Goal: Task Accomplishment & Management: Use online tool/utility

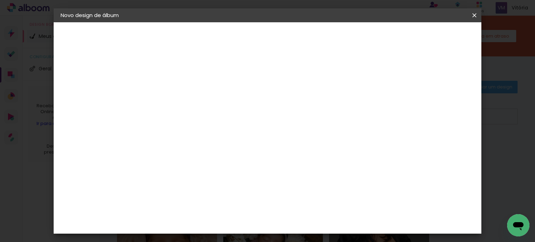
click at [474, 15] on iron-icon at bounding box center [474, 15] width 8 height 7
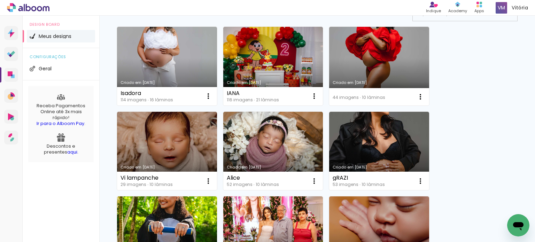
scroll to position [107, 0]
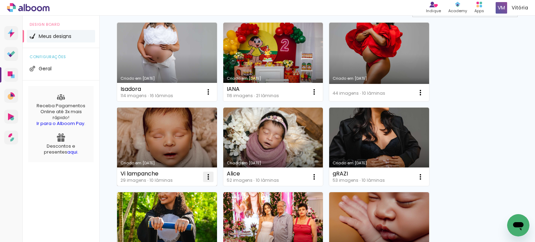
click at [211, 175] on iron-icon at bounding box center [208, 177] width 8 height 8
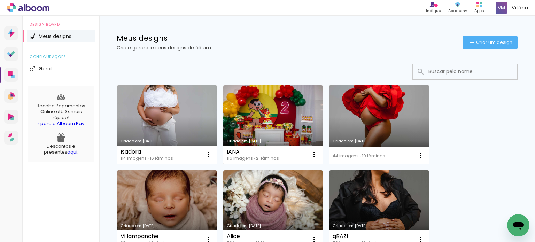
scroll to position [44, 0]
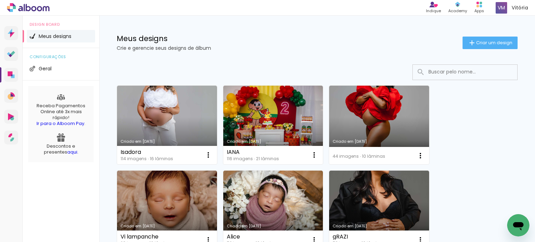
click at [355, 124] on link "Criado em [DATE]" at bounding box center [379, 125] width 100 height 79
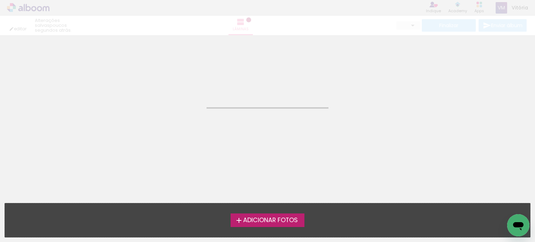
click at [355, 123] on neon-animated-pages "Confirmar Cancelar" at bounding box center [267, 138] width 535 height 207
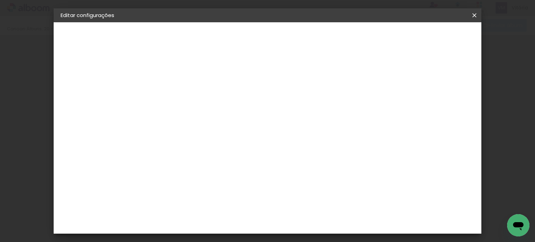
click at [373, 36] on span "Salvar configurações" at bounding box center [347, 37] width 52 height 5
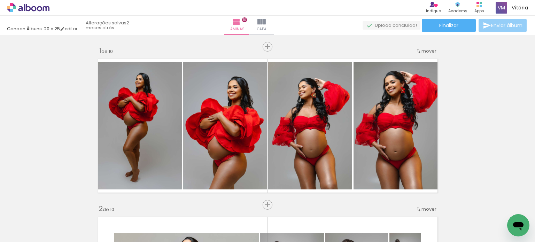
click at [494, 24] on span "Enviar álbum" at bounding box center [506, 25] width 31 height 5
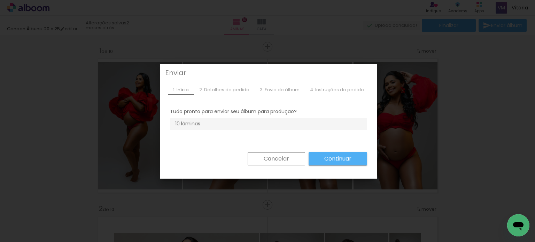
click at [280, 161] on iron-overlay-backdrop at bounding box center [267, 121] width 535 height 242
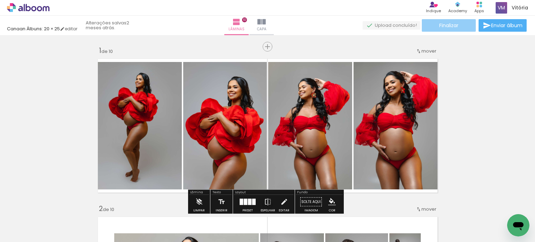
click at [446, 24] on span "Finalizar" at bounding box center [448, 25] width 19 height 5
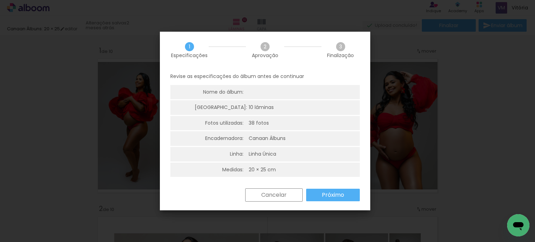
click at [0, 0] on paper-button "Próximo" at bounding box center [0, 0] width 0 height 0
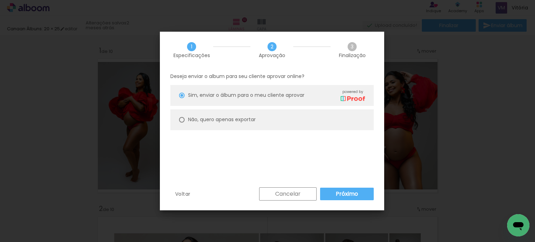
type paper-radio-button "on"
click at [293, 127] on paper-radio-button "Não, quero apenas exportar" at bounding box center [272, 119] width 204 height 21
click at [0, 0] on paper-button "Exportar" at bounding box center [0, 0] width 0 height 0
type input "Alta, 300 DPI"
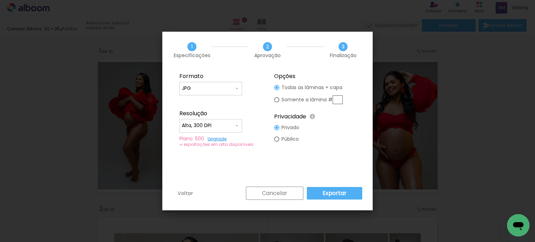
click at [349, 193] on paper-button "Exportar" at bounding box center [334, 193] width 55 height 13
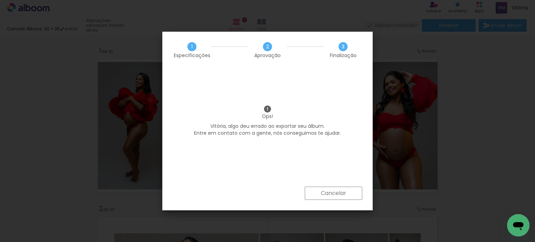
click at [322, 193] on iron-overlay-backdrop at bounding box center [267, 121] width 535 height 242
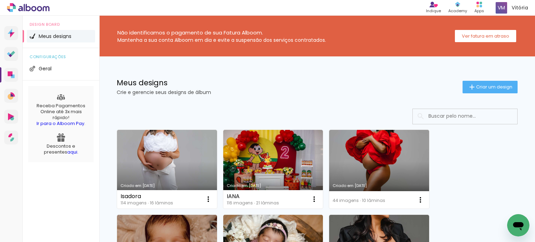
click at [270, 177] on link "Criado em [DATE]" at bounding box center [273, 169] width 100 height 79
click at [153, 156] on link "Criado em [DATE]" at bounding box center [167, 169] width 100 height 79
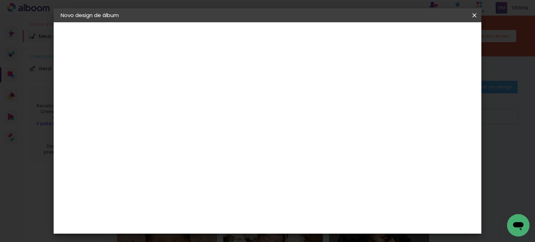
click at [475, 14] on iron-icon at bounding box center [474, 15] width 8 height 7
click at [213, 117] on div "Escolha o tamanho" at bounding box center [192, 129] width 40 height 32
click at [213, 92] on h3 "Opções disponíveis" at bounding box center [192, 92] width 40 height 14
click at [213, 113] on div "Escolha o tamanho" at bounding box center [192, 129] width 40 height 32
click at [213, 116] on div "Escolha o tamanho" at bounding box center [192, 129] width 40 height 32
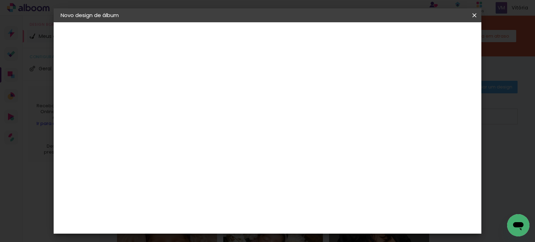
click at [213, 117] on div "Escolha o tamanho" at bounding box center [192, 129] width 40 height 32
click at [470, 15] on iron-icon at bounding box center [474, 15] width 8 height 7
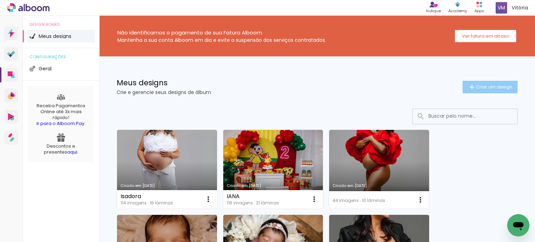
click at [460, 81] on div "Meus designs Crie e gerencie seus designs de álbum Criar um design" at bounding box center [317, 78] width 436 height 45
click at [468, 84] on iron-icon at bounding box center [472, 87] width 8 height 8
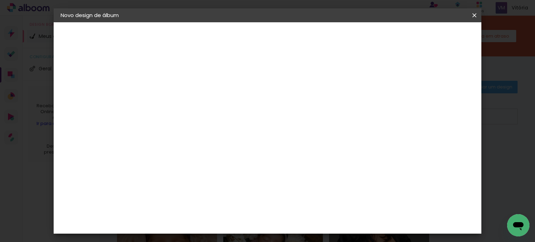
click at [213, 113] on div "Escolha o tamanho" at bounding box center [192, 129] width 40 height 32
click at [213, 118] on div "Escolha o tamanho" at bounding box center [192, 129] width 40 height 32
click at [213, 115] on div "Escolha o tamanho" at bounding box center [192, 129] width 40 height 32
click at [213, 116] on div "Escolha o tamanho" at bounding box center [192, 129] width 40 height 32
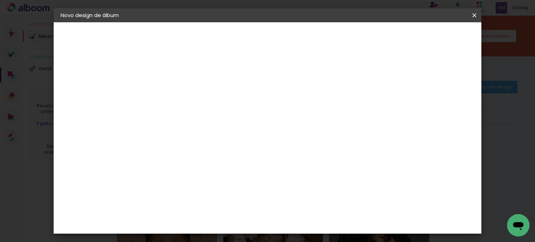
click at [213, 115] on div "Escolha o tamanho" at bounding box center [192, 129] width 40 height 32
click at [80, 87] on paper-button at bounding box center [99, 86] width 76 height 14
click at [191, 122] on div "Canaan Álbuns" at bounding box center [181, 127] width 22 height 11
click at [305, 35] on paper-button "Avançar" at bounding box center [288, 37] width 34 height 12
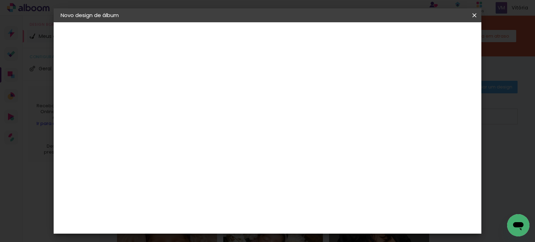
scroll to position [35, 0]
click at [222, 125] on span "20 × 25" at bounding box center [205, 132] width 32 height 14
click at [0, 0] on slot "Avançar" at bounding box center [0, 0] width 0 height 0
click at [373, 35] on span "Iniciar design" at bounding box center [357, 37] width 32 height 5
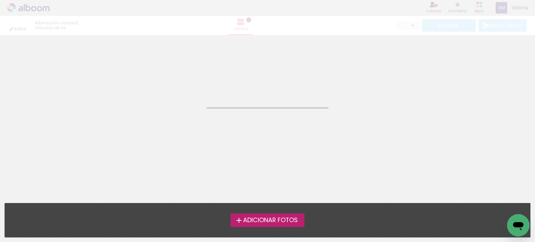
click at [231, 215] on label "Adicionar Fotos" at bounding box center [268, 220] width 74 height 13
click at [0, 0] on input "file" at bounding box center [0, 0] width 0 height 0
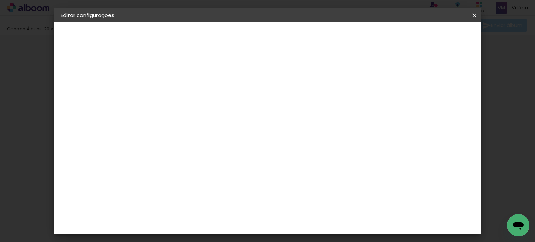
scroll to position [9, 0]
click at [373, 39] on span "Salvar configurações" at bounding box center [347, 37] width 52 height 5
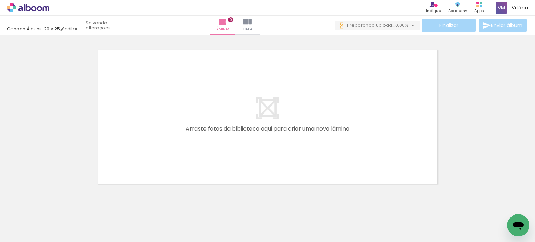
click at [23, 235] on span "Adicionar Fotos" at bounding box center [24, 233] width 21 height 8
click at [0, 0] on input "file" at bounding box center [0, 0] width 0 height 0
click at [383, 25] on span "Fazendo upload..." at bounding box center [375, 25] width 40 height 7
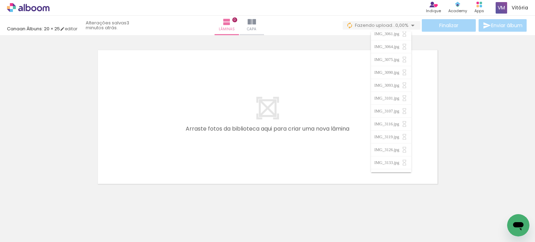
scroll to position [171, 0]
click at [471, 86] on div at bounding box center [267, 108] width 535 height 159
click at [0, 238] on div "Biblioteca 30 fotos Todas as fotos Não utilizadas Adicionar Fotos" at bounding box center [0, 221] width 0 height 44
click at [22, 233] on span "Adicionar Fotos" at bounding box center [24, 233] width 21 height 8
click at [0, 0] on input "file" at bounding box center [0, 0] width 0 height 0
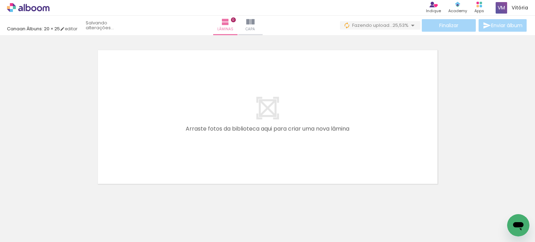
scroll to position [0, 1077]
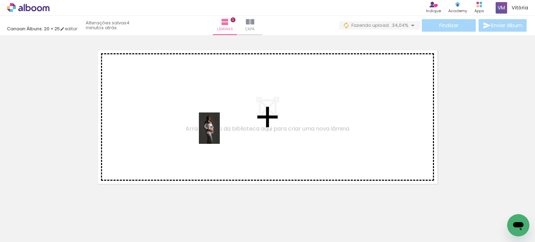
drag, startPoint x: 241, startPoint y: 225, endPoint x: 220, endPoint y: 133, distance: 94.4
click at [220, 133] on quentale-workspace at bounding box center [267, 121] width 535 height 242
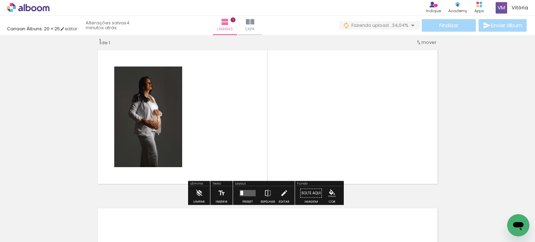
scroll to position [9, 0]
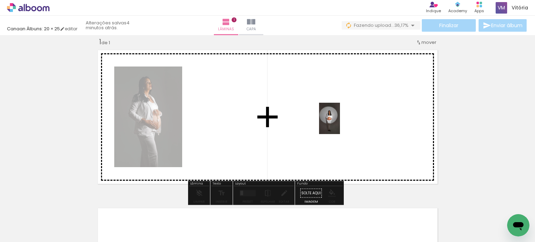
drag, startPoint x: 401, startPoint y: 216, endPoint x: 340, endPoint y: 124, distance: 110.8
click at [340, 124] on quentale-workspace at bounding box center [267, 121] width 535 height 242
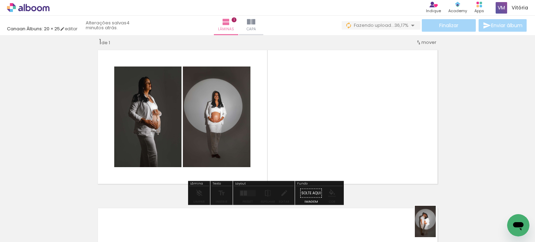
drag, startPoint x: 431, startPoint y: 221, endPoint x: 436, endPoint y: 227, distance: 8.7
click at [436, 227] on div at bounding box center [436, 218] width 23 height 35
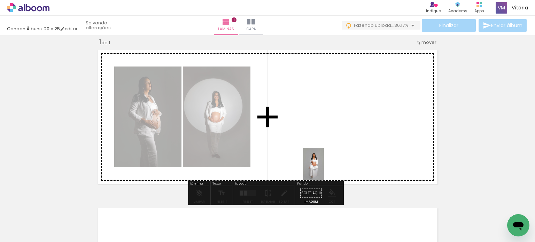
drag, startPoint x: 174, startPoint y: 219, endPoint x: 324, endPoint y: 169, distance: 157.9
click at [324, 169] on quentale-workspace at bounding box center [267, 121] width 535 height 242
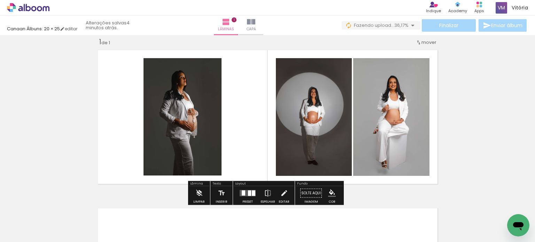
scroll to position [0, 1143]
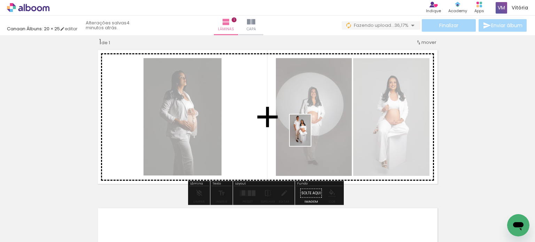
drag, startPoint x: 131, startPoint y: 226, endPoint x: 312, endPoint y: 136, distance: 202.5
click at [312, 136] on quentale-workspace at bounding box center [267, 121] width 535 height 242
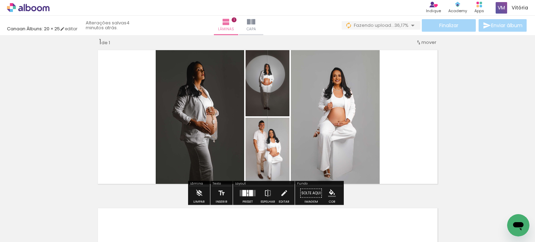
click at [0, 0] on div "Confirmar Cancelar" at bounding box center [0, 0] width 0 height 0
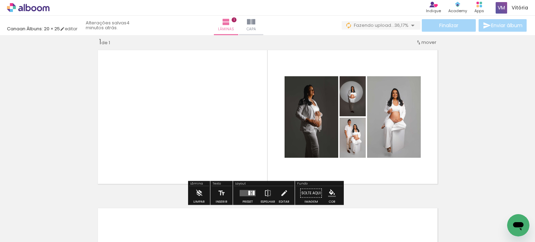
click at [0, 0] on div "Confirmar Cancelar" at bounding box center [0, 0] width 0 height 0
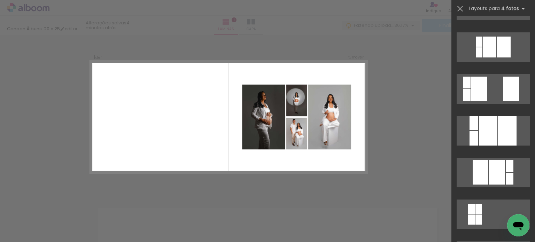
scroll to position [437, 0]
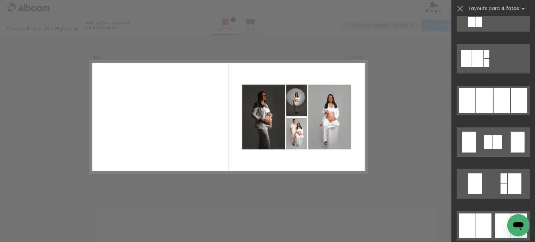
click at [489, 124] on div at bounding box center [494, 143] width 84 height 42
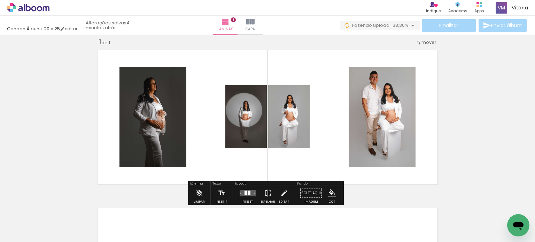
click at [0, 0] on div "Confirmar Cancelar" at bounding box center [0, 0] width 0 height 0
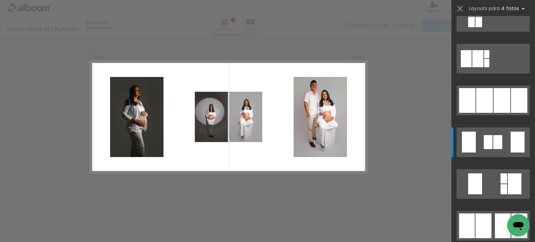
scroll to position [544, 0]
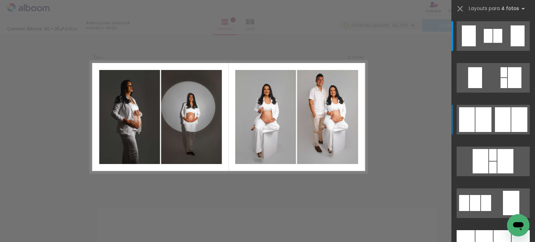
click at [503, 118] on div at bounding box center [503, 119] width 16 height 25
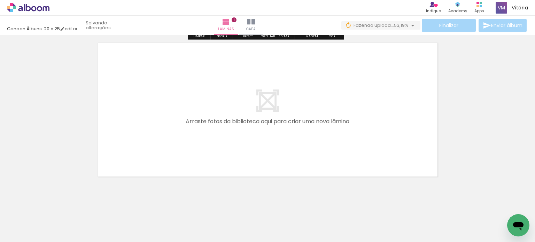
scroll to position [175, 0]
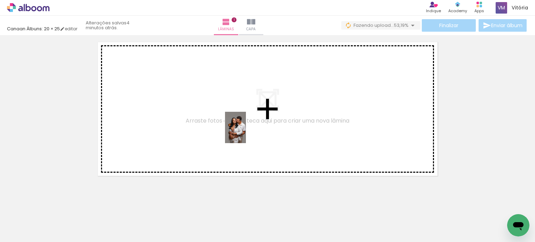
drag, startPoint x: 220, startPoint y: 217, endPoint x: 246, endPoint y: 133, distance: 88.2
click at [246, 133] on quentale-workspace at bounding box center [267, 121] width 535 height 242
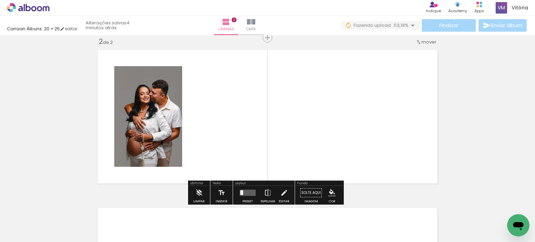
scroll to position [167, 0]
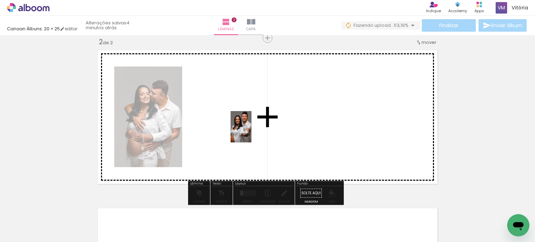
drag, startPoint x: 260, startPoint y: 216, endPoint x: 251, endPoint y: 132, distance: 85.1
click at [251, 132] on quentale-workspace at bounding box center [267, 121] width 535 height 242
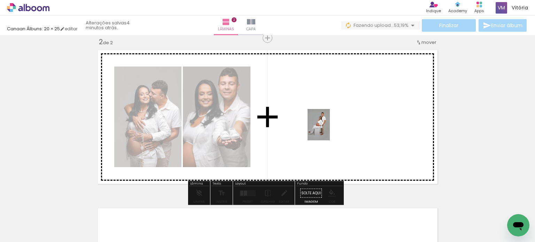
drag, startPoint x: 299, startPoint y: 224, endPoint x: 332, endPoint y: 127, distance: 102.7
click at [332, 127] on quentale-workspace at bounding box center [267, 121] width 535 height 242
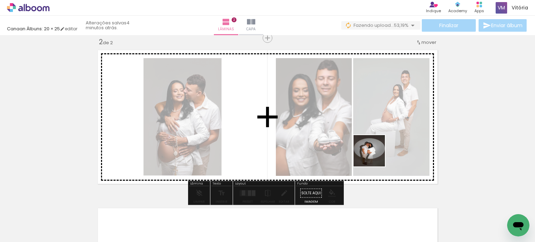
drag, startPoint x: 367, startPoint y: 222, endPoint x: 375, endPoint y: 143, distance: 80.2
click at [375, 143] on quentale-workspace at bounding box center [267, 121] width 535 height 242
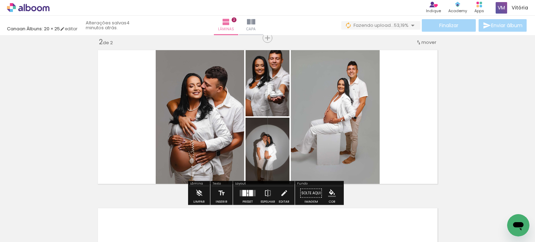
click at [0, 0] on div "Confirmar Cancelar" at bounding box center [0, 0] width 0 height 0
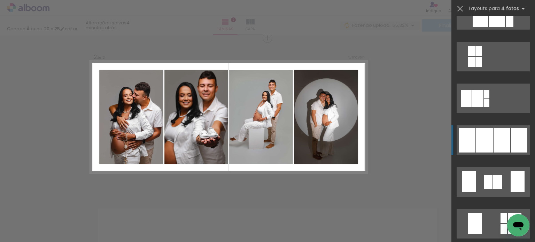
scroll to position [399, 0]
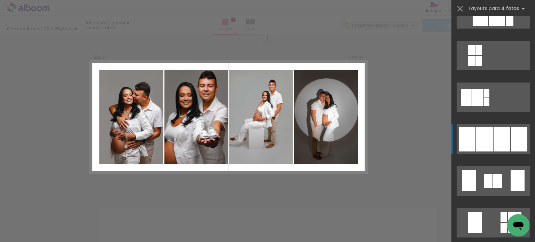
click at [485, 133] on div at bounding box center [484, 139] width 17 height 25
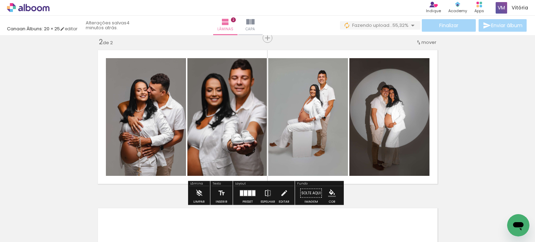
click at [462, 145] on div "Inserir lâmina 1 de 2 Inserir lâmina 2 de 2" at bounding box center [267, 108] width 535 height 475
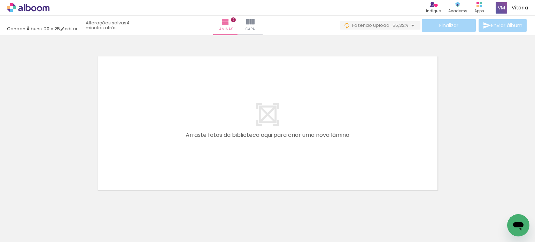
scroll to position [0, 1358]
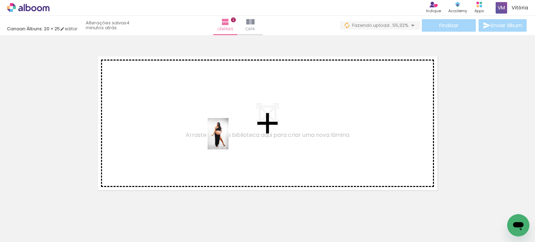
drag, startPoint x: 200, startPoint y: 210, endPoint x: 230, endPoint y: 138, distance: 77.5
click at [230, 138] on quentale-workspace at bounding box center [267, 121] width 535 height 242
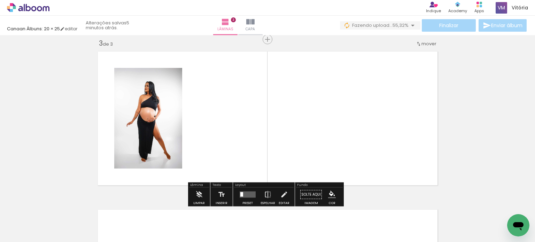
scroll to position [325, 0]
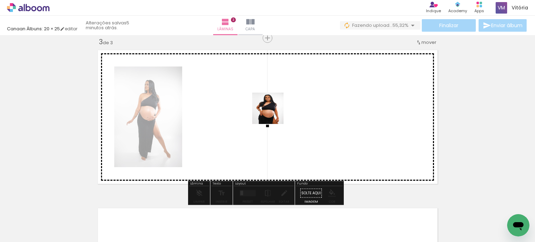
drag, startPoint x: 233, startPoint y: 223, endPoint x: 277, endPoint y: 110, distance: 120.5
click at [277, 110] on quentale-workspace at bounding box center [267, 121] width 535 height 242
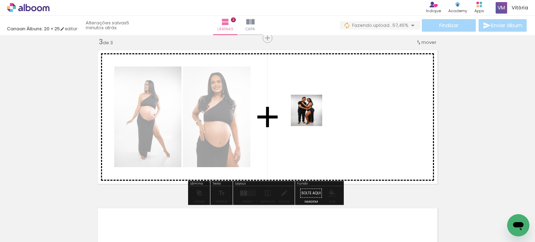
drag, startPoint x: 273, startPoint y: 220, endPoint x: 312, endPoint y: 115, distance: 111.6
click at [312, 115] on quentale-workspace at bounding box center [267, 121] width 535 height 242
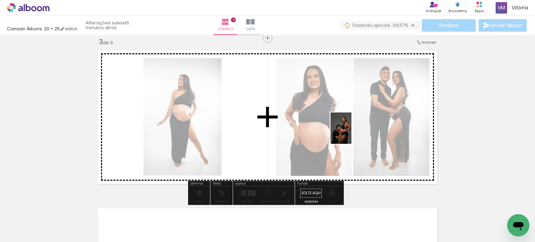
drag, startPoint x: 315, startPoint y: 224, endPoint x: 352, endPoint y: 133, distance: 97.7
click at [352, 133] on quentale-workspace at bounding box center [267, 121] width 535 height 242
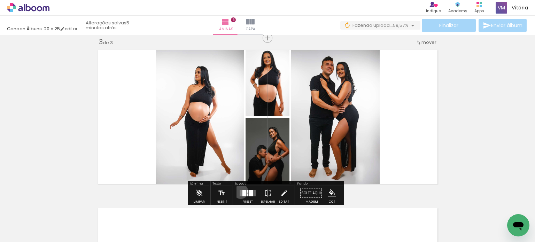
click at [0, 0] on div "Confirmar Cancelar" at bounding box center [0, 0] width 0 height 0
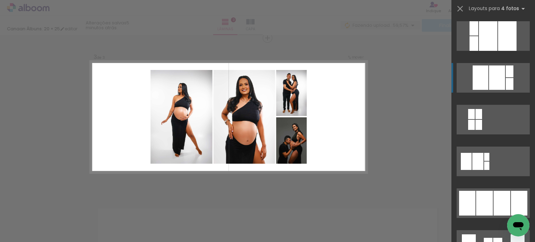
scroll to position [345, 0]
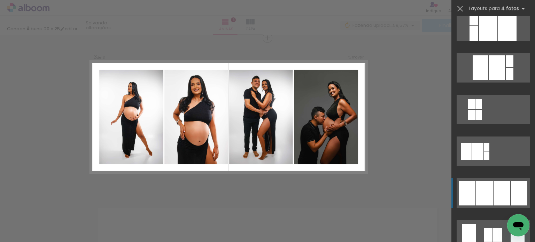
click at [482, 188] on div at bounding box center [484, 193] width 17 height 25
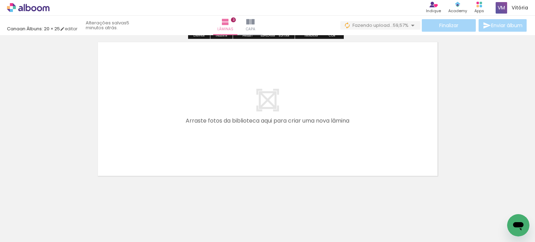
scroll to position [491, 0]
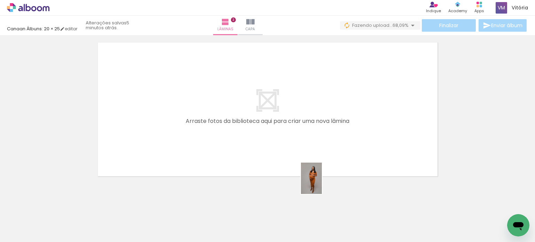
drag, startPoint x: 367, startPoint y: 214, endPoint x: 275, endPoint y: 125, distance: 127.4
click at [275, 125] on quentale-workspace at bounding box center [267, 121] width 535 height 242
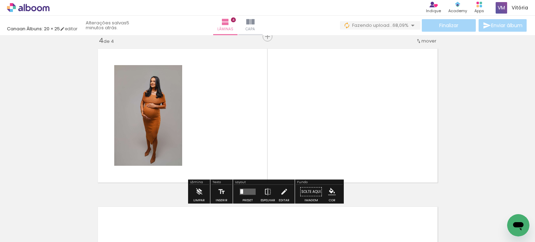
scroll to position [483, 0]
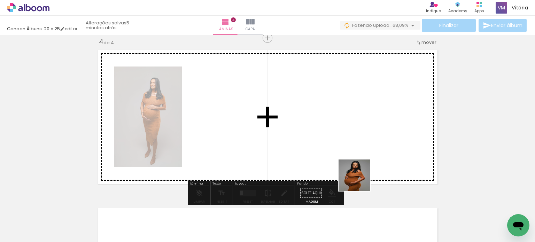
drag, startPoint x: 388, startPoint y: 216, endPoint x: 327, endPoint y: 132, distance: 104.6
click at [327, 132] on quentale-workspace at bounding box center [267, 121] width 535 height 242
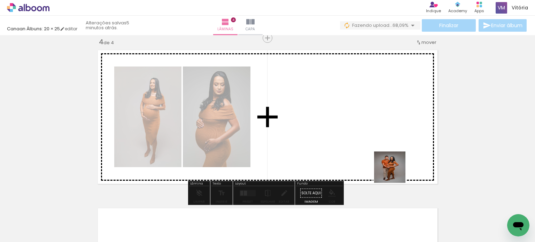
drag, startPoint x: 431, startPoint y: 223, endPoint x: 364, endPoint y: 138, distance: 109.2
click at [364, 138] on quentale-workspace at bounding box center [267, 121] width 535 height 242
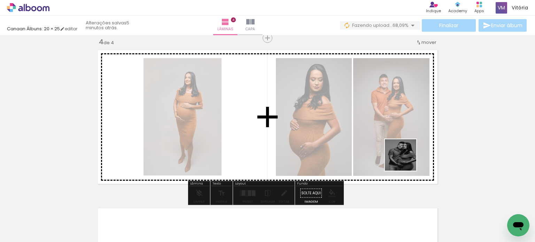
drag, startPoint x: 469, startPoint y: 215, endPoint x: 397, endPoint y: 153, distance: 95.4
click at [397, 153] on quentale-workspace at bounding box center [267, 121] width 535 height 242
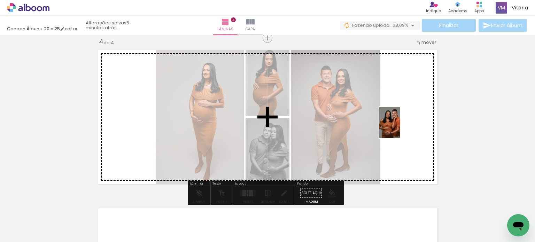
drag, startPoint x: 502, startPoint y: 216, endPoint x: 400, endPoint y: 128, distance: 134.7
click at [400, 128] on quentale-workspace at bounding box center [267, 121] width 535 height 242
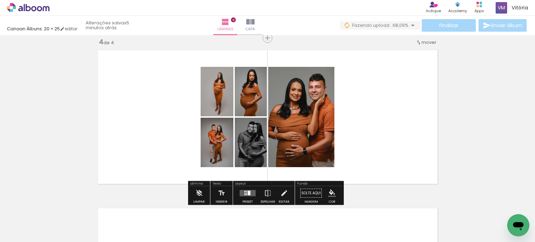
click at [0, 0] on div "Confirmar Cancelar" at bounding box center [0, 0] width 0 height 0
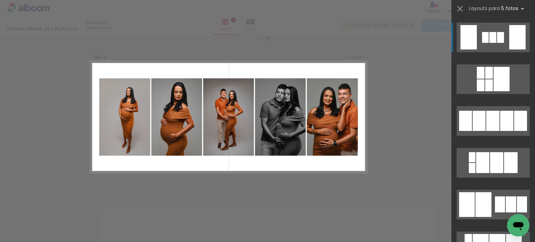
scroll to position [961, 0]
click at [488, 125] on div at bounding box center [493, 120] width 13 height 20
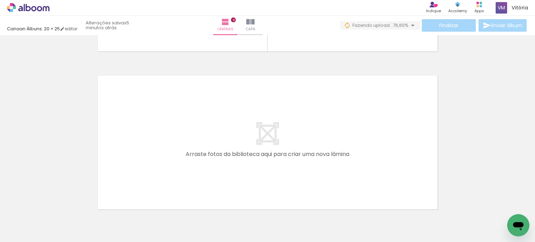
scroll to position [0, 0]
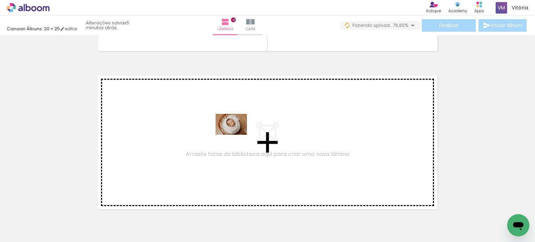
drag, startPoint x: 80, startPoint y: 215, endPoint x: 237, endPoint y: 135, distance: 176.0
click at [237, 135] on quentale-workspace at bounding box center [267, 121] width 535 height 242
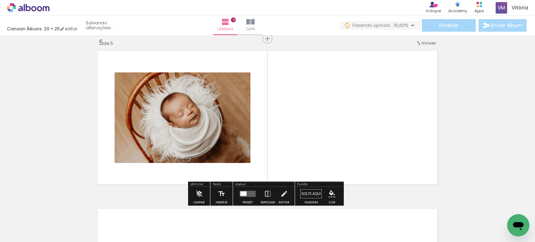
scroll to position [642, 0]
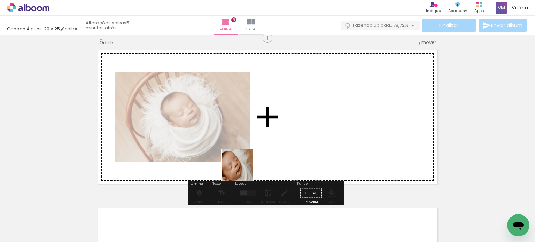
drag, startPoint x: 110, startPoint y: 218, endPoint x: 302, endPoint y: 143, distance: 206.4
click at [302, 143] on quentale-workspace at bounding box center [267, 121] width 535 height 242
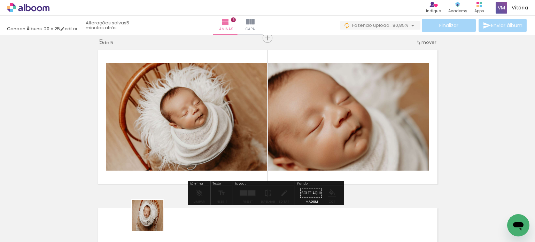
drag, startPoint x: 144, startPoint y: 224, endPoint x: 259, endPoint y: 158, distance: 132.2
click at [259, 158] on quentale-workspace at bounding box center [267, 121] width 535 height 242
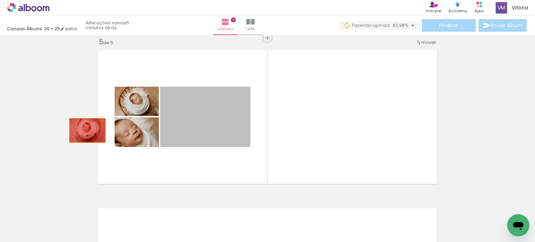
drag, startPoint x: 204, startPoint y: 133, endPoint x: 82, endPoint y: 130, distance: 122.0
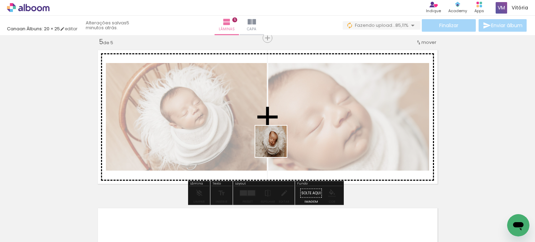
drag, startPoint x: 238, startPoint y: 225, endPoint x: 284, endPoint y: 140, distance: 96.2
click at [284, 140] on quentale-workspace at bounding box center [267, 121] width 535 height 242
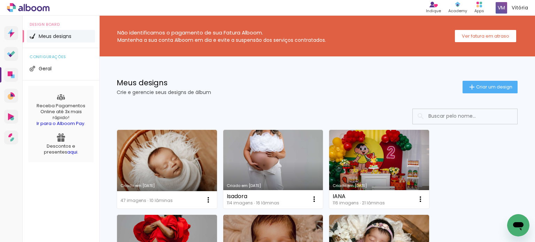
click at [477, 87] on span "Criar um design" at bounding box center [494, 87] width 36 height 5
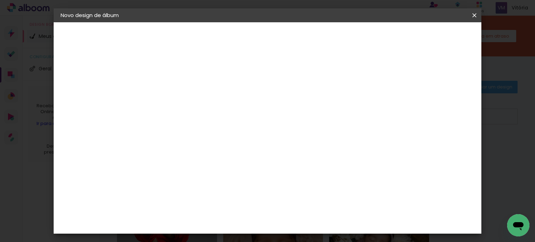
click at [175, 90] on input at bounding box center [175, 93] width 0 height 11
type input "[PERSON_NAME]"
click at [246, 35] on paper-button "Avançar" at bounding box center [229, 37] width 34 height 12
click at [191, 93] on div "Canaan Álbuns" at bounding box center [181, 98] width 22 height 11
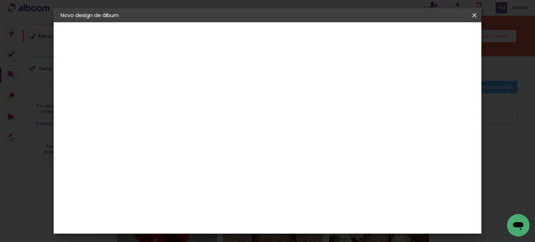
click at [0, 0] on slot "Avançar" at bounding box center [0, 0] width 0 height 0
click at [222, 160] on span "20 × 25" at bounding box center [205, 167] width 32 height 14
click at [0, 0] on slot "Avançar" at bounding box center [0, 0] width 0 height 0
click at [373, 36] on span "Iniciar design" at bounding box center [357, 37] width 32 height 5
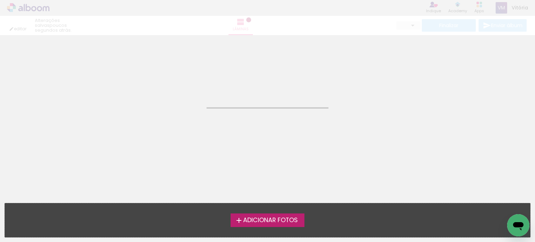
click at [258, 217] on span "Adicionar Fotos" at bounding box center [270, 220] width 55 height 6
click at [0, 0] on input "file" at bounding box center [0, 0] width 0 height 0
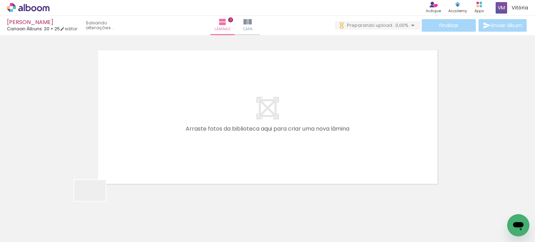
drag, startPoint x: 79, startPoint y: 221, endPoint x: 196, endPoint y: 132, distance: 146.9
click at [196, 132] on quentale-workspace at bounding box center [267, 121] width 535 height 242
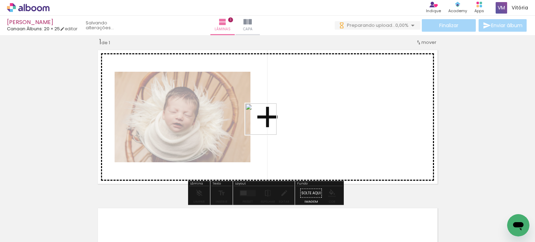
drag, startPoint x: 121, startPoint y: 224, endPoint x: 298, endPoint y: 113, distance: 209.2
click at [298, 113] on quentale-workspace at bounding box center [267, 121] width 535 height 242
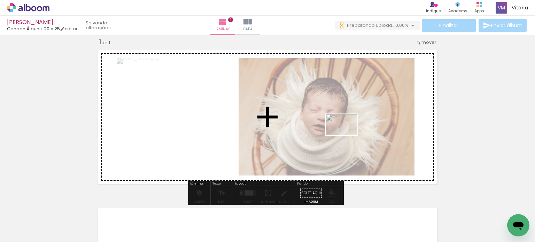
drag, startPoint x: 151, startPoint y: 227, endPoint x: 347, endPoint y: 135, distance: 216.9
click at [347, 135] on quentale-workspace at bounding box center [267, 121] width 535 height 242
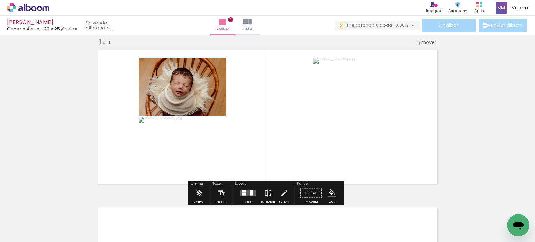
click at [0, 0] on div "Confirmar Cancelar" at bounding box center [0, 0] width 0 height 0
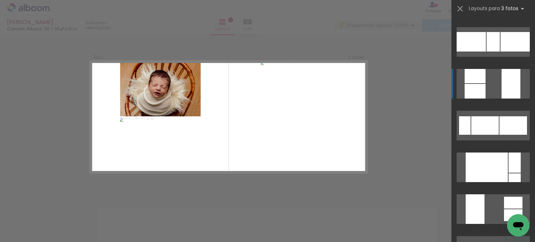
scroll to position [206, 0]
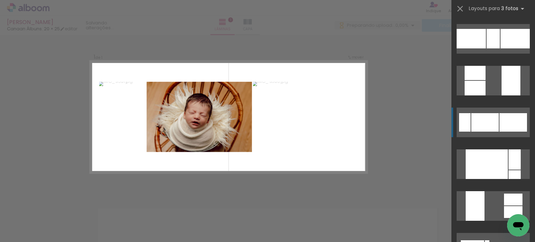
click at [482, 122] on div at bounding box center [486, 122] width 28 height 18
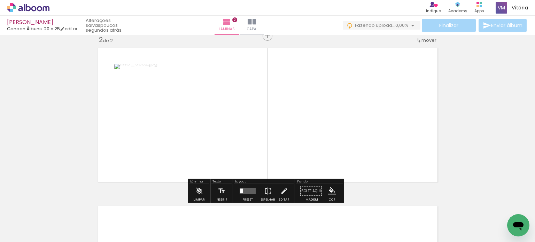
scroll to position [167, 0]
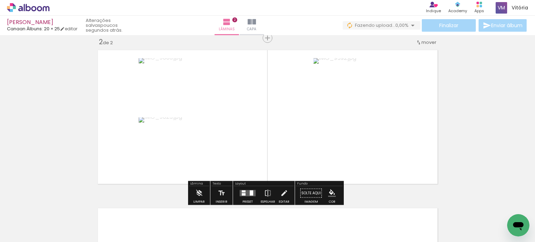
click at [0, 0] on div "Confirmar Cancelar" at bounding box center [0, 0] width 0 height 0
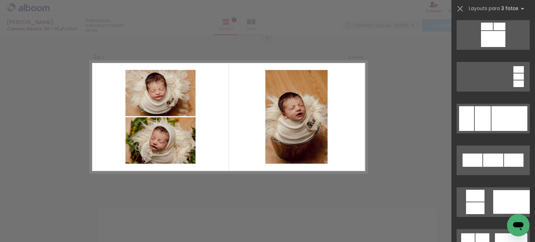
scroll to position [2867, 0]
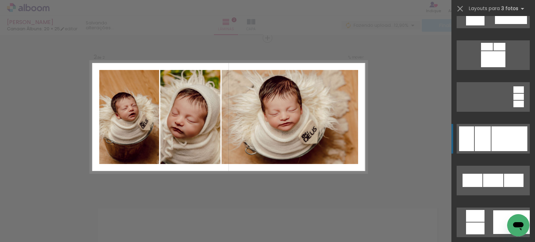
click at [499, 133] on div at bounding box center [510, 139] width 36 height 25
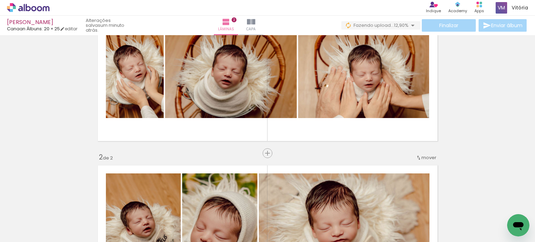
scroll to position [48, 0]
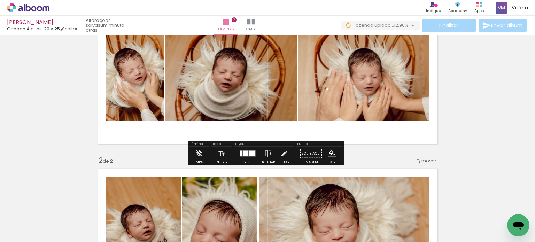
click at [146, 150] on div "Inserir lâmina 1 de 2 Inserir lâmina 2 de 2" at bounding box center [267, 226] width 535 height 475
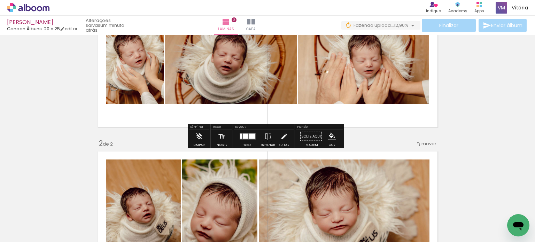
scroll to position [66, 0]
click at [0, 0] on div "Confirmar Cancelar" at bounding box center [0, 0] width 0 height 0
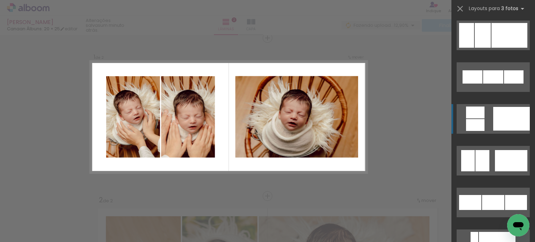
scroll to position [2971, 0]
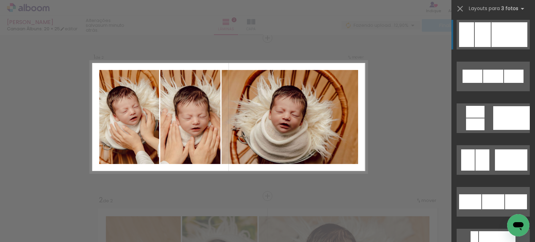
click at [494, 35] on div at bounding box center [510, 34] width 36 height 25
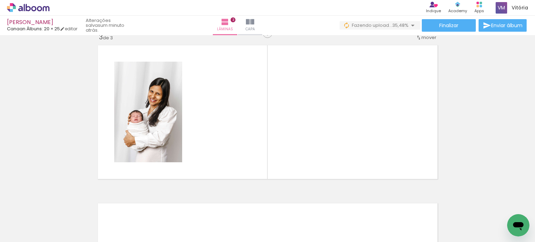
scroll to position [325, 0]
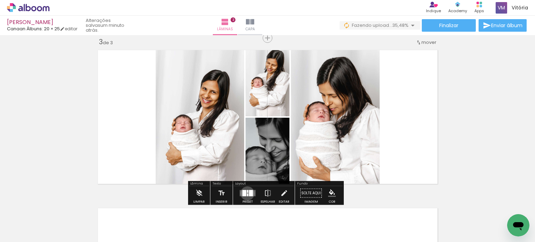
click at [0, 0] on div "Confirmar Cancelar" at bounding box center [0, 0] width 0 height 0
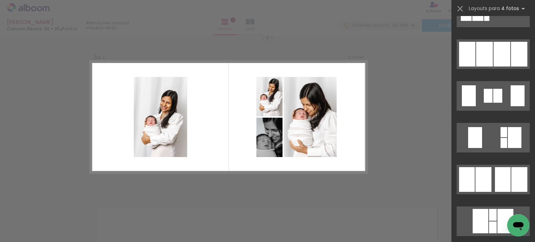
scroll to position [489, 0]
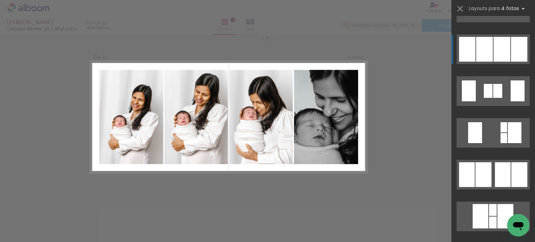
click at [499, 48] on div at bounding box center [502, 49] width 17 height 25
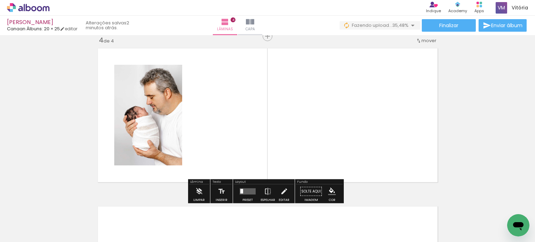
scroll to position [483, 0]
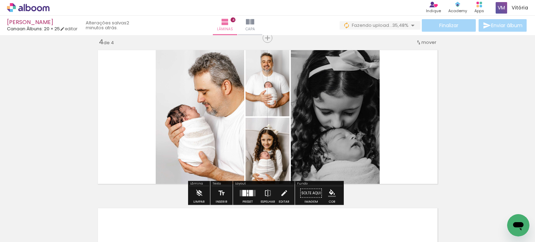
click at [0, 0] on div "Confirmar Cancelar" at bounding box center [0, 0] width 0 height 0
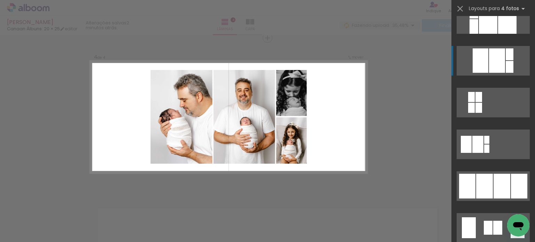
scroll to position [353, 0]
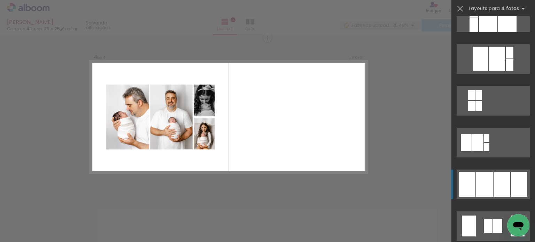
click at [495, 171] on quentale-layouter at bounding box center [493, 185] width 73 height 30
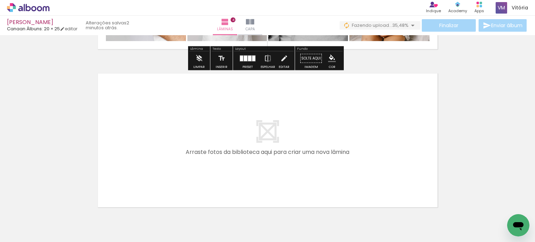
scroll to position [617, 0]
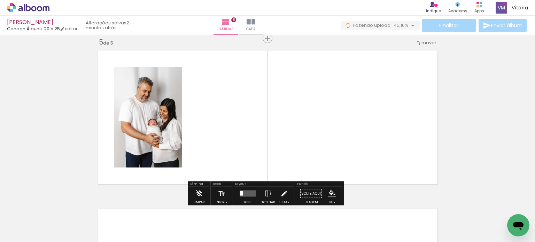
scroll to position [642, 0]
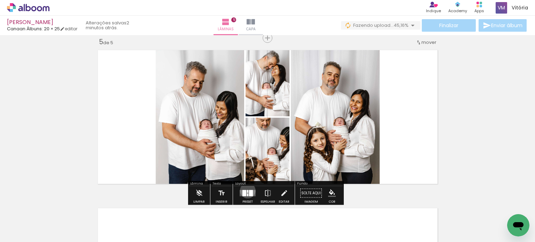
click at [0, 0] on div "Confirmar Cancelar" at bounding box center [0, 0] width 0 height 0
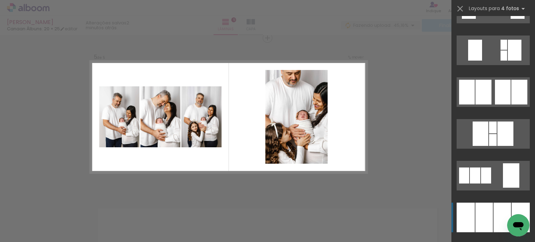
scroll to position [599, 0]
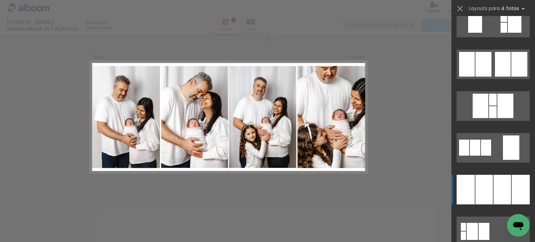
click at [488, 191] on div at bounding box center [484, 190] width 17 height 30
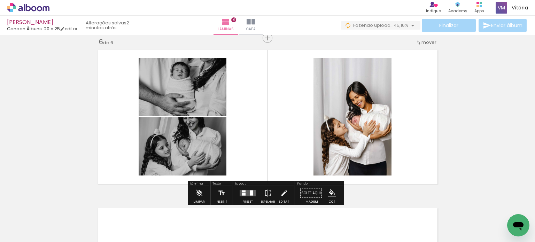
scroll to position [0, 430]
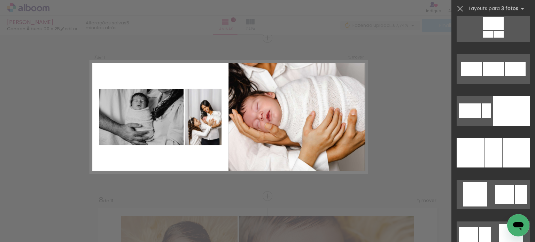
scroll to position [4953, 0]
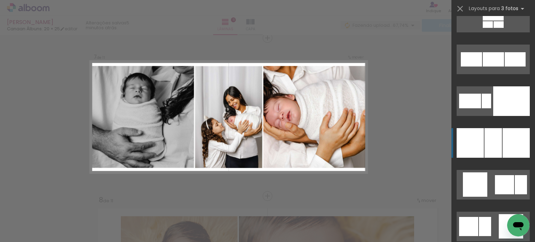
click at [489, 150] on div at bounding box center [493, 143] width 17 height 30
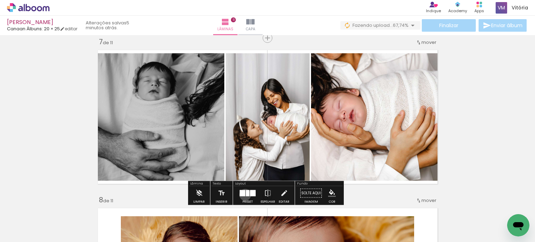
click at [0, 0] on div "Confirmar Cancelar" at bounding box center [0, 0] width 0 height 0
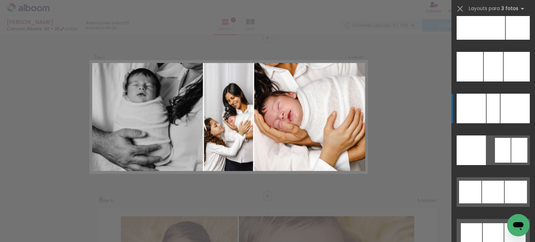
scroll to position [5491, 0]
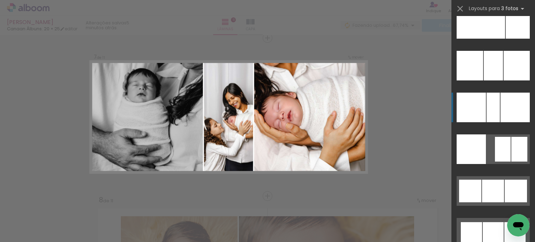
click at [483, 116] on div at bounding box center [471, 108] width 29 height 30
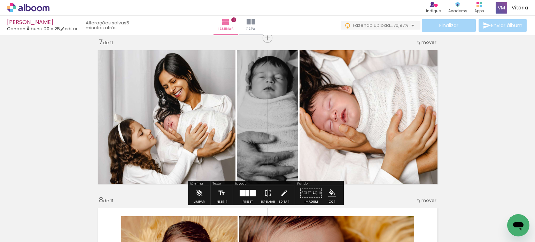
click at [0, 0] on div "Confirmar Cancelar" at bounding box center [0, 0] width 0 height 0
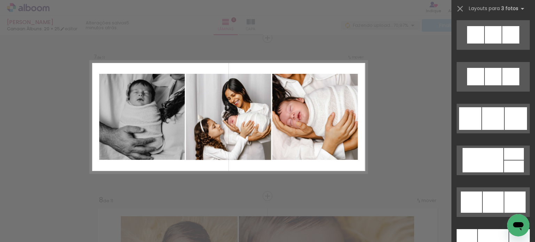
scroll to position [5940, 0]
click at [487, 116] on div at bounding box center [493, 118] width 22 height 23
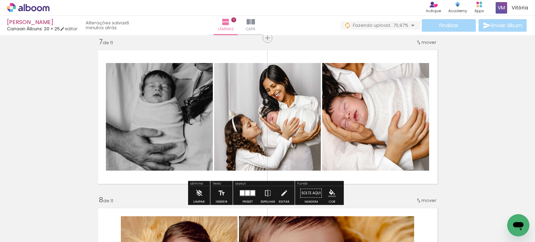
click at [477, 127] on div "Inserir lâmina 1 de 11 Inserir lâmina 2 de 11 Inserir lâmina 3 de 11 Inserir lâ…" at bounding box center [267, 29] width 535 height 1899
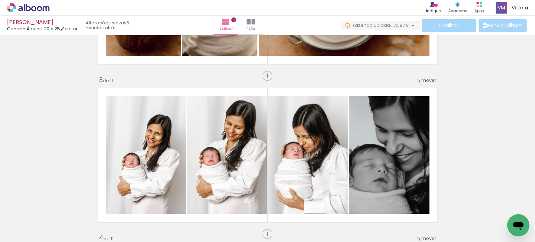
scroll to position [289, 0]
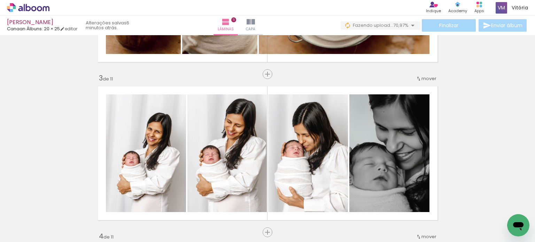
click at [506, 27] on div "Finalizar Enviar álbum" at bounding box center [435, 25] width 188 height 13
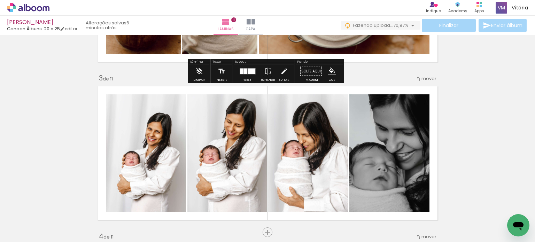
click at [403, 29] on paper-button "0 Fazendo upload... 70,97%" at bounding box center [381, 25] width 80 height 8
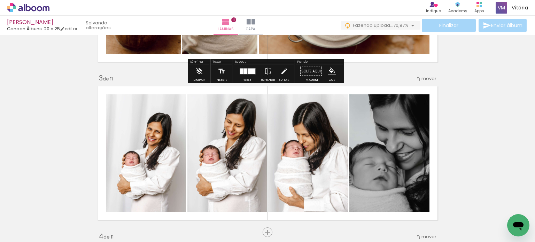
click at [393, 24] on span "70,97%" at bounding box center [400, 25] width 15 height 7
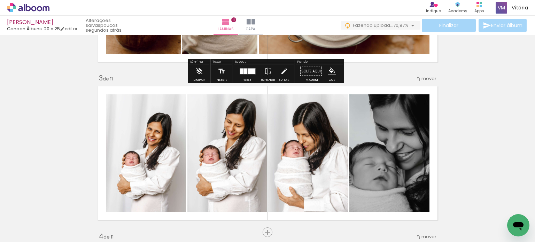
click at [393, 25] on span "70,97%" at bounding box center [400, 25] width 15 height 7
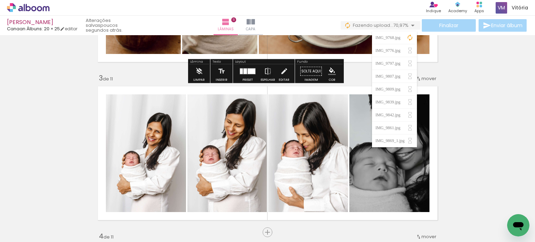
click at [408, 38] on iron-icon at bounding box center [410, 37] width 7 height 7
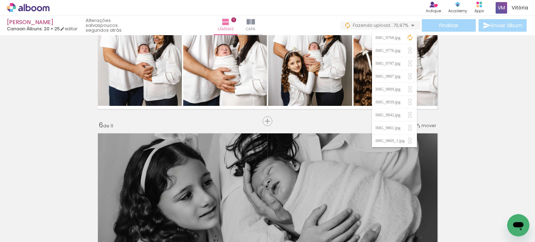
scroll to position [794, 0]
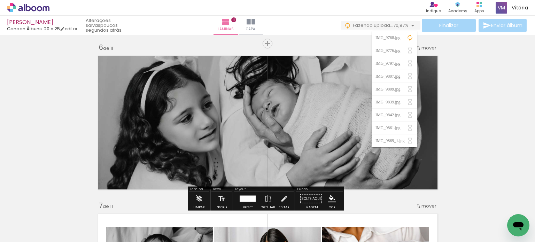
click at [461, 63] on div "Inserir lâmina 1 de 11 Inserir lâmina 2 de 11 Inserir lâmina 3 de 11 Inserir lâ…" at bounding box center [267, 192] width 535 height 1899
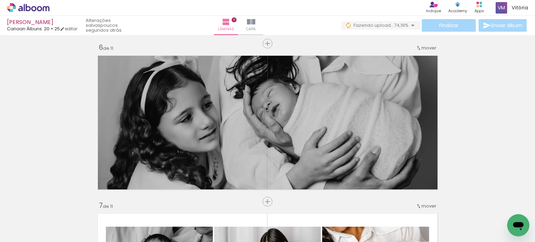
click at [462, 98] on div "Inserir lâmina 1 de 11 Inserir lâmina 2 de 11 Inserir lâmina 3 de 11 Inserir lâ…" at bounding box center [267, 192] width 535 height 1899
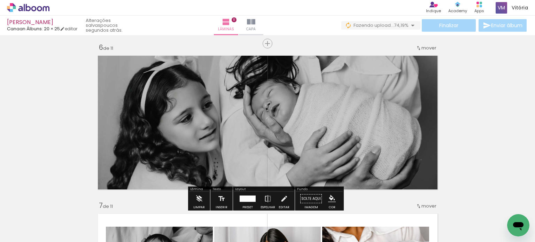
click at [399, 23] on span "74,19%" at bounding box center [401, 25] width 15 height 7
click at [458, 81] on div "Inserir lâmina 1 de 11 Inserir lâmina 2 de 11 Inserir lâmina 3 de 11 Inserir lâ…" at bounding box center [267, 192] width 535 height 1899
click at [396, 26] on span "74,19%" at bounding box center [401, 25] width 15 height 7
click at [464, 76] on div "Inserir lâmina 1 de 11 Inserir lâmina 2 de 11 Inserir lâmina 3 de 11 Inserir lâ…" at bounding box center [267, 192] width 535 height 1899
click at [461, 97] on div "Inserir lâmina 1 de 11 Inserir lâmina 2 de 11 Inserir lâmina 3 de 11 Inserir lâ…" at bounding box center [267, 192] width 535 height 1899
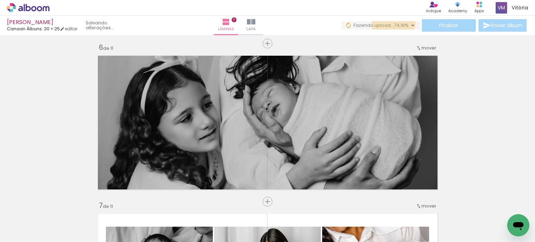
click at [394, 23] on span "74,19%" at bounding box center [401, 25] width 15 height 7
click at [390, 26] on span "Fazendo upload..." at bounding box center [374, 25] width 40 height 7
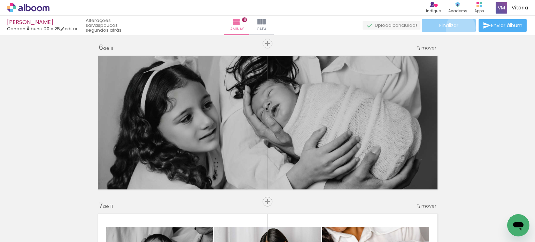
click at [458, 28] on paper-button "Finalizar" at bounding box center [449, 25] width 54 height 13
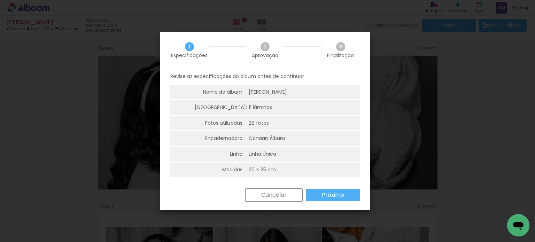
click at [0, 0] on slot "Próximo" at bounding box center [0, 0] width 0 height 0
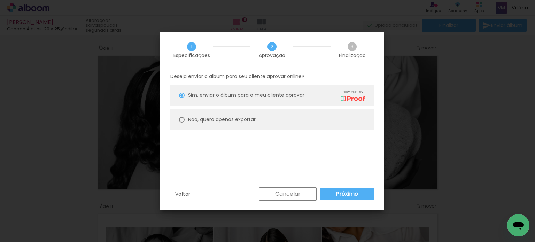
type paper-radio-button "on"
click at [329, 109] on paper-radio-button "Não, quero apenas exportar" at bounding box center [272, 119] width 204 height 21
click at [0, 0] on slot "Próximo" at bounding box center [0, 0] width 0 height 0
type input "Alta, 300 DPI"
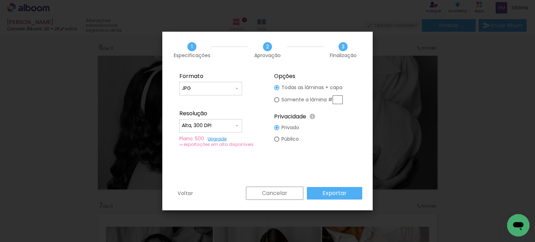
click at [0, 0] on slot "Exportar" at bounding box center [0, 0] width 0 height 0
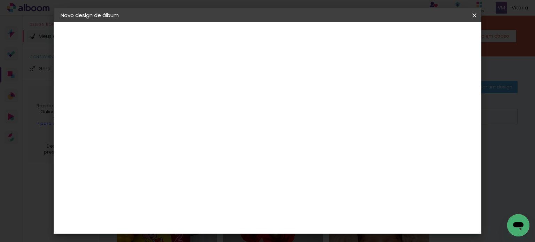
click at [213, 114] on div "Escolha o tamanho" at bounding box center [192, 129] width 40 height 32
click at [213, 113] on div "Escolha o tamanho" at bounding box center [192, 129] width 40 height 32
click at [213, 115] on div "Escolha o tamanho" at bounding box center [192, 129] width 40 height 32
click at [475, 13] on iron-icon at bounding box center [474, 15] width 8 height 7
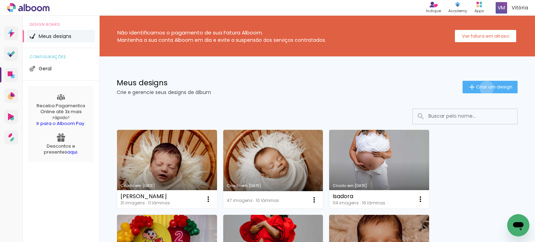
click at [480, 85] on span "Criar um design" at bounding box center [494, 87] width 36 height 5
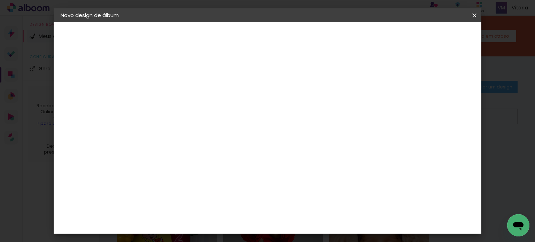
click at [175, 96] on input at bounding box center [175, 93] width 0 height 11
type input "b"
click at [194, 92] on div at bounding box center [175, 94] width 40 height 53
click at [175, 95] on input at bounding box center [175, 93] width 0 height 11
type input "Bel"
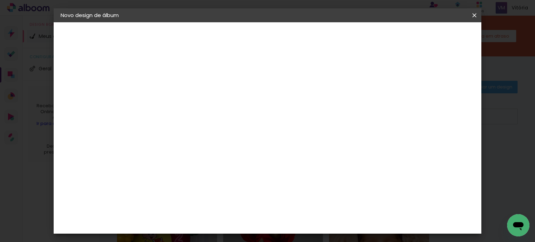
type paper-input "Bel"
click at [0, 0] on slot "Avançar" at bounding box center [0, 0] width 0 height 0
click at [191, 160] on div "Canaan Álbuns" at bounding box center [181, 165] width 22 height 11
click at [0, 0] on slot "Avançar" at bounding box center [0, 0] width 0 height 0
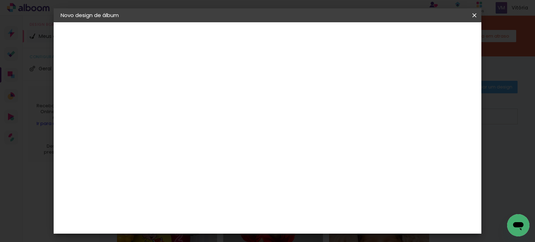
click at [222, 160] on span "20 × 25" at bounding box center [205, 167] width 32 height 14
click at [0, 0] on slot "Avançar" at bounding box center [0, 0] width 0 height 0
click at [373, 38] on span "Iniciar design" at bounding box center [357, 37] width 32 height 5
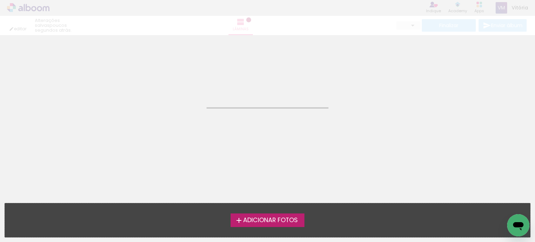
click at [264, 221] on span "Adicionar Fotos" at bounding box center [270, 220] width 55 height 6
click at [0, 0] on input "file" at bounding box center [0, 0] width 0 height 0
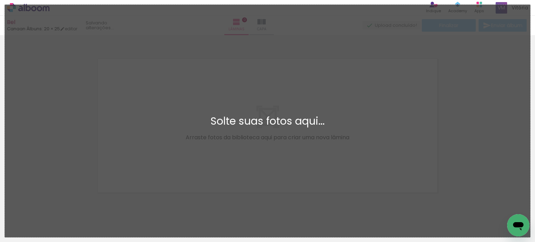
scroll to position [9, 0]
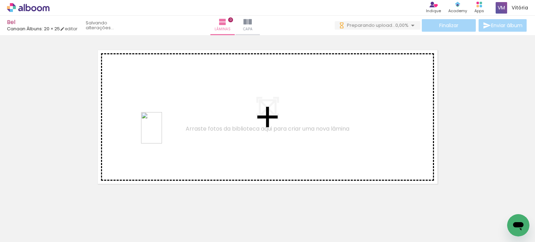
drag, startPoint x: 105, startPoint y: 226, endPoint x: 162, endPoint y: 133, distance: 109.4
click at [162, 133] on quentale-workspace at bounding box center [267, 121] width 535 height 242
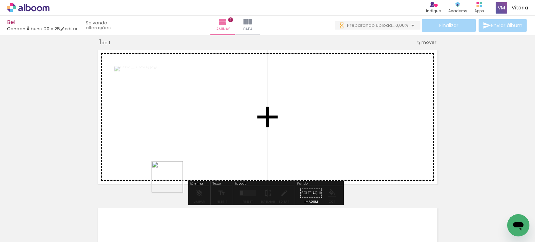
drag, startPoint x: 142, startPoint y: 219, endPoint x: 217, endPoint y: 142, distance: 108.2
click at [217, 142] on quentale-workspace at bounding box center [267, 121] width 535 height 242
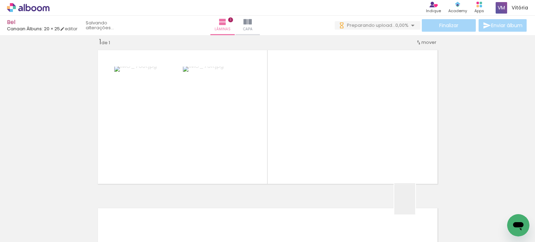
scroll to position [0, 0]
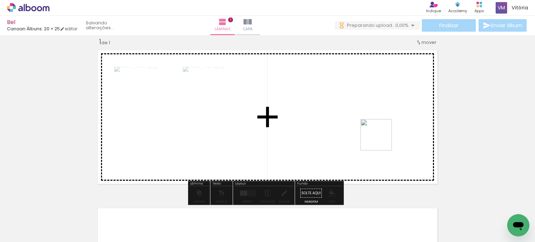
drag, startPoint x: 424, startPoint y: 223, endPoint x: 381, endPoint y: 139, distance: 94.3
click at [381, 139] on quentale-workspace at bounding box center [267, 121] width 535 height 242
drag, startPoint x: 462, startPoint y: 220, endPoint x: 427, endPoint y: 139, distance: 88.0
click at [427, 139] on quentale-workspace at bounding box center [267, 121] width 535 height 242
drag, startPoint x: 505, startPoint y: 214, endPoint x: 412, endPoint y: 130, distance: 125.1
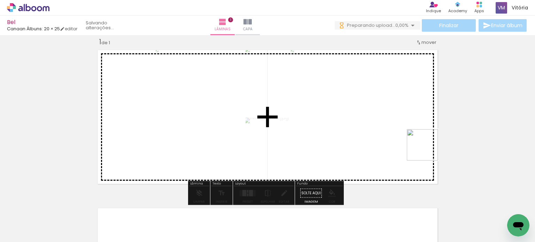
click at [412, 130] on quentale-workspace at bounding box center [267, 121] width 535 height 242
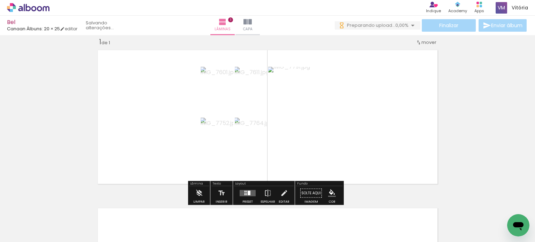
scroll to position [0, 154]
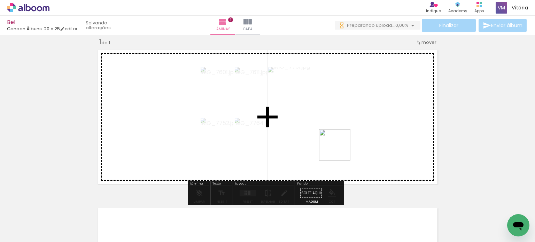
drag, startPoint x: 78, startPoint y: 214, endPoint x: 340, endPoint y: 150, distance: 269.8
click at [340, 150] on quentale-workspace at bounding box center [267, 121] width 535 height 242
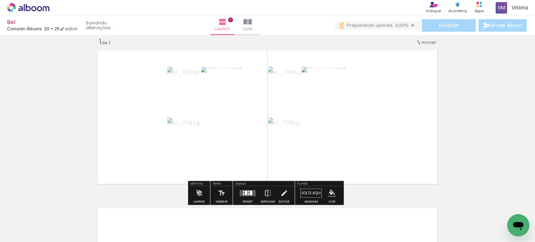
scroll to position [0, 0]
click at [0, 0] on div "Confirmar Cancelar" at bounding box center [0, 0] width 0 height 0
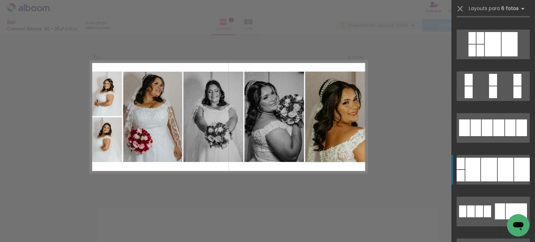
click at [490, 173] on div at bounding box center [489, 170] width 16 height 24
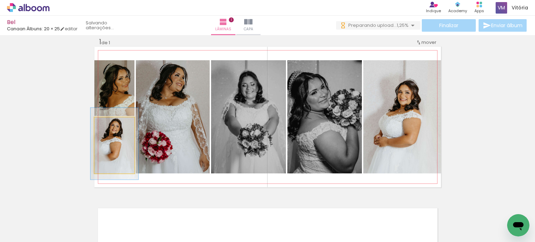
type paper-slider "119"
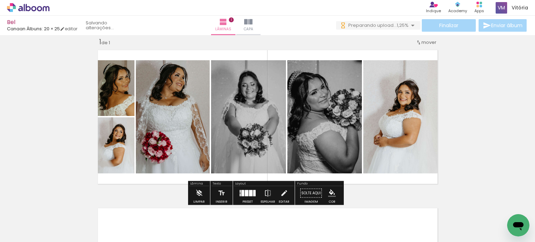
click at [59, 136] on div "Inserir lâmina 1 de 1" at bounding box center [267, 187] width 535 height 317
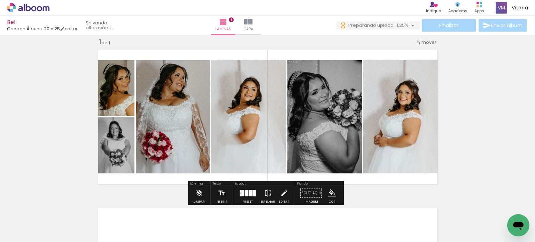
click at [462, 96] on div "Inserir lâmina 1 de 1" at bounding box center [267, 187] width 535 height 317
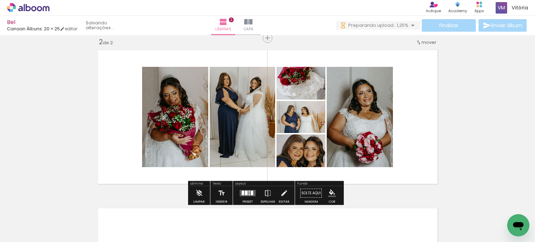
click at [0, 0] on div "Confirmar Cancelar" at bounding box center [0, 0] width 0 height 0
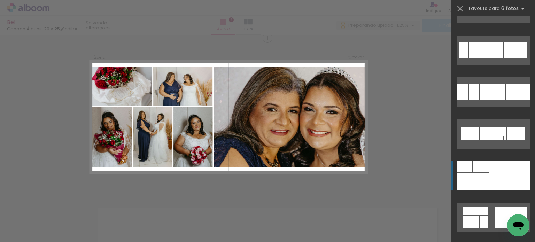
click at [493, 178] on div at bounding box center [510, 176] width 40 height 30
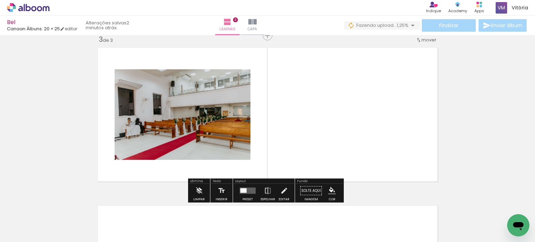
scroll to position [325, 0]
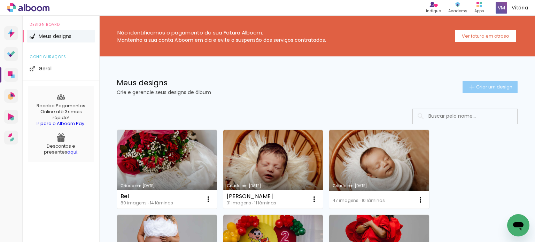
click at [468, 88] on iron-icon at bounding box center [472, 87] width 8 height 8
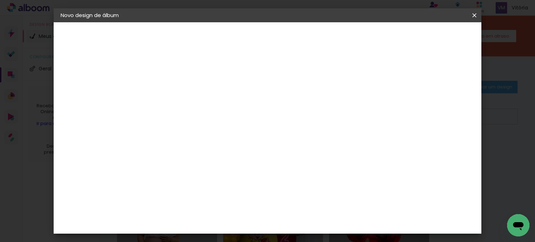
click at [177, 87] on paper-input-container "Título do álbum" at bounding box center [174, 94] width 5 height 18
type input "HELIO"
type paper-input "HELIO"
click at [0, 0] on slot "Avançar" at bounding box center [0, 0] width 0 height 0
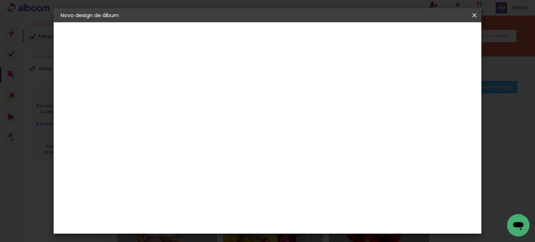
click at [191, 213] on div "Canaan Álbuns" at bounding box center [181, 218] width 22 height 11
click at [0, 0] on slot "Avançar" at bounding box center [0, 0] width 0 height 0
click at [222, 160] on span "20 × 25" at bounding box center [205, 167] width 32 height 14
click at [0, 0] on slot "Avançar" at bounding box center [0, 0] width 0 height 0
click at [373, 35] on span "Iniciar design" at bounding box center [357, 37] width 32 height 5
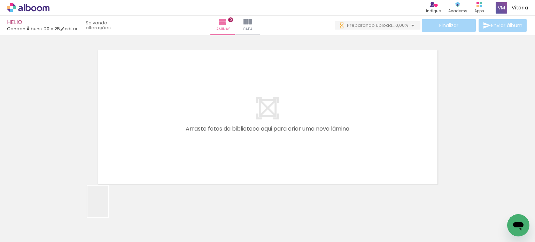
drag, startPoint x: 79, startPoint y: 224, endPoint x: 228, endPoint y: 120, distance: 181.4
click at [228, 120] on quentale-workspace at bounding box center [267, 121] width 535 height 242
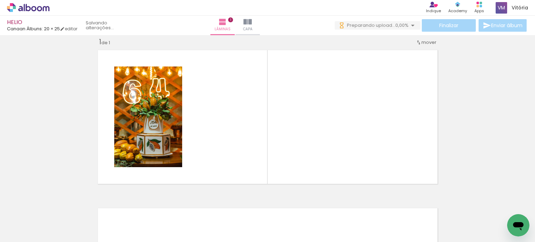
scroll to position [0, 342]
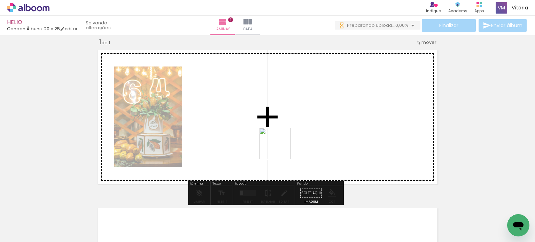
drag, startPoint x: 223, startPoint y: 201, endPoint x: 282, endPoint y: 147, distance: 78.9
click at [282, 147] on quentale-workspace at bounding box center [267, 121] width 535 height 242
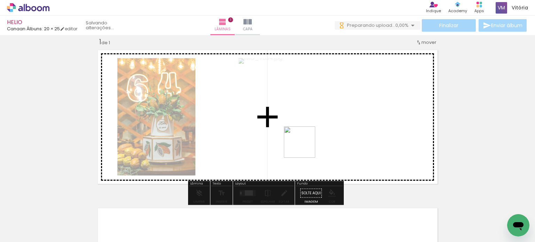
drag, startPoint x: 252, startPoint y: 211, endPoint x: 305, endPoint y: 147, distance: 82.6
click at [305, 147] on quentale-workspace at bounding box center [267, 121] width 535 height 242
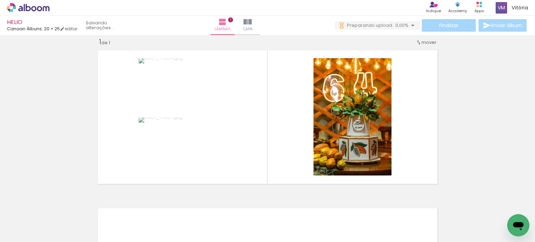
scroll to position [0, 1284]
drag, startPoint x: 242, startPoint y: 221, endPoint x: 316, endPoint y: 154, distance: 100.7
click at [316, 154] on quentale-workspace at bounding box center [267, 121] width 535 height 242
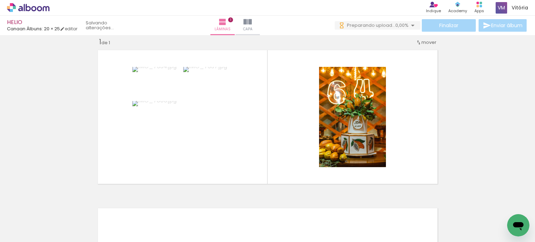
scroll to position [0, 0]
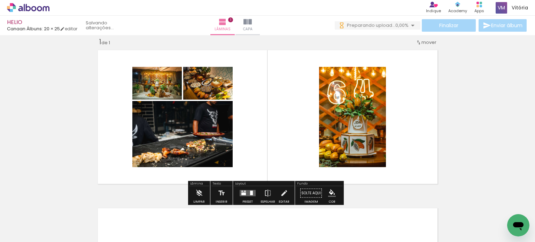
click at [0, 0] on div "Confirmar Cancelar" at bounding box center [0, 0] width 0 height 0
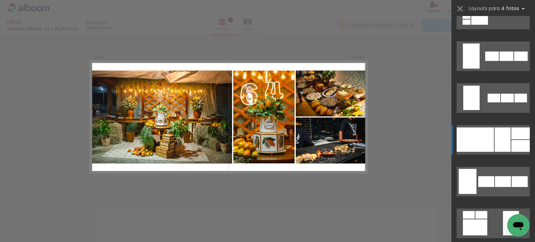
click at [488, 141] on div at bounding box center [475, 140] width 37 height 24
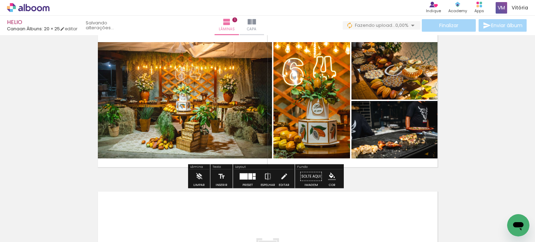
click at [479, 151] on div "Inserir lâmina 1 de 1" at bounding box center [267, 170] width 535 height 317
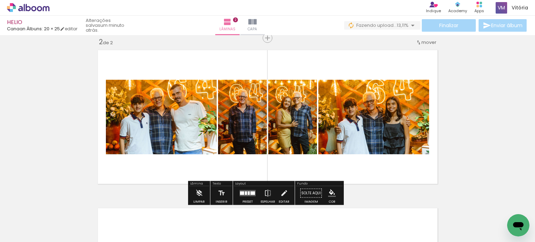
click at [0, 0] on div "Confirmar Cancelar" at bounding box center [0, 0] width 0 height 0
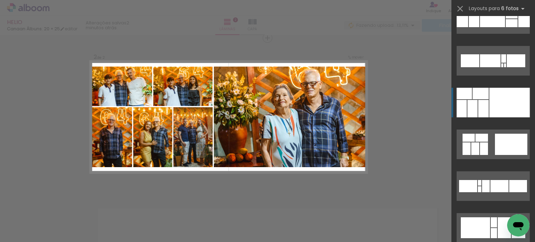
scroll to position [269, 0]
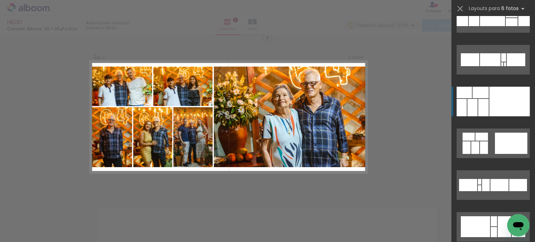
click at [484, 102] on div at bounding box center [484, 107] width 10 height 17
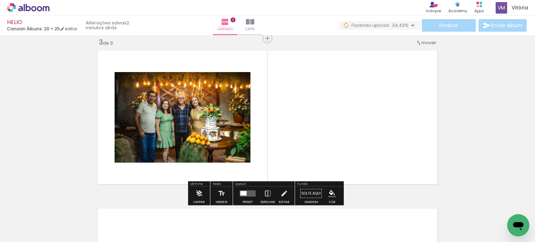
scroll to position [325, 0]
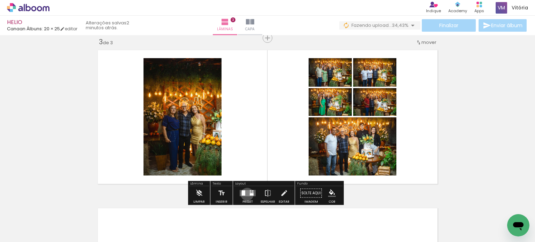
click at [0, 0] on div "Confirmar Cancelar" at bounding box center [0, 0] width 0 height 0
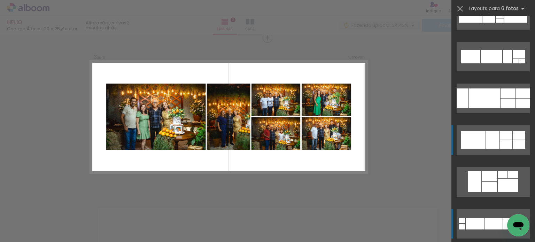
scroll to position [148, 0]
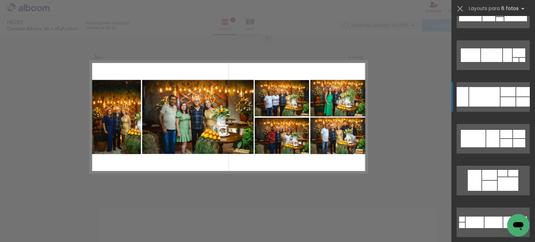
click at [484, 97] on div at bounding box center [484, 97] width 31 height 20
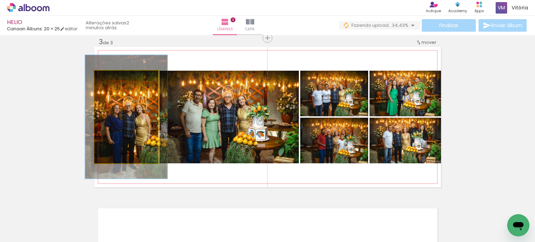
type paper-slider "129"
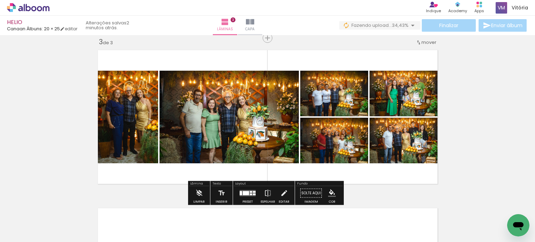
click at [476, 170] on div "Inserir lâmina 1 de 3 Inserir lâmina 2 de 3 Inserir lâmina 3 de 3" at bounding box center [267, 28] width 535 height 633
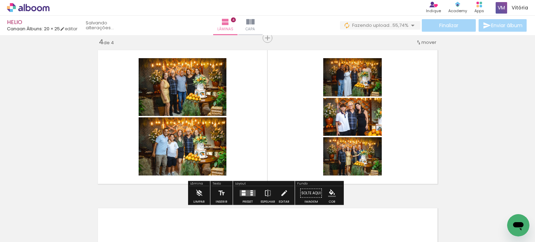
scroll to position [0, 715]
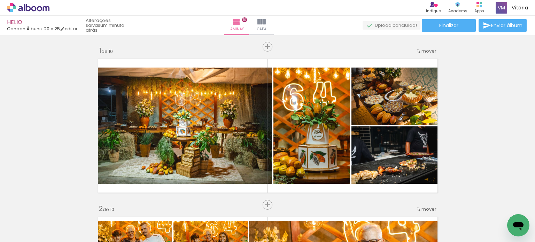
scroll to position [0, 1905]
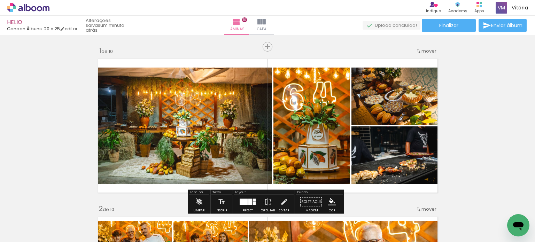
click at [32, 6] on icon at bounding box center [28, 7] width 43 height 9
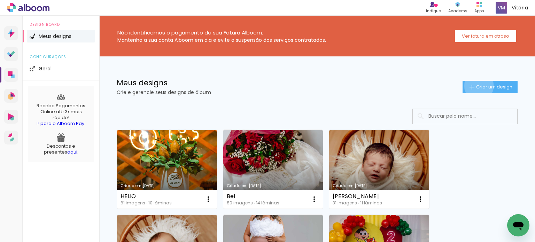
click at [476, 85] on span "Criar um design" at bounding box center [494, 87] width 36 height 5
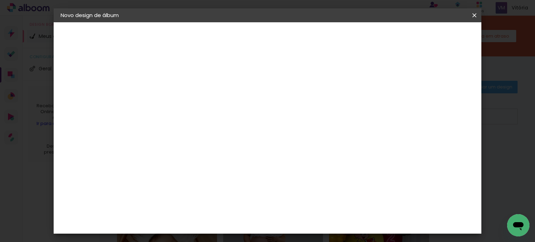
click at [175, 95] on input at bounding box center [175, 93] width 0 height 11
type input "JU"
click at [0, 0] on slot "Avançar" at bounding box center [0, 0] width 0 height 0
click at [205, 159] on paper-item "Canaan Álbuns" at bounding box center [192, 168] width 75 height 18
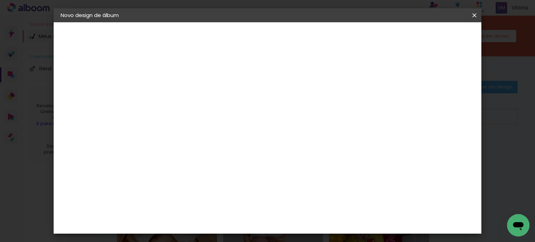
click at [191, 162] on div "Canaan Álbuns" at bounding box center [181, 167] width 22 height 11
click at [0, 0] on slot "Avançar" at bounding box center [0, 0] width 0 height 0
click at [222, 160] on span "20 × 25" at bounding box center [205, 167] width 32 height 14
click at [0, 0] on slot "Avançar" at bounding box center [0, 0] width 0 height 0
click at [373, 39] on span "Iniciar design" at bounding box center [357, 37] width 32 height 5
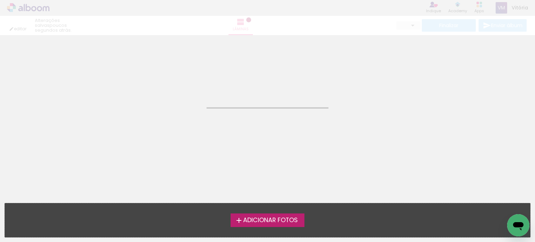
click at [261, 220] on span "Adicionar Fotos" at bounding box center [270, 220] width 55 height 6
click at [0, 0] on input "file" at bounding box center [0, 0] width 0 height 0
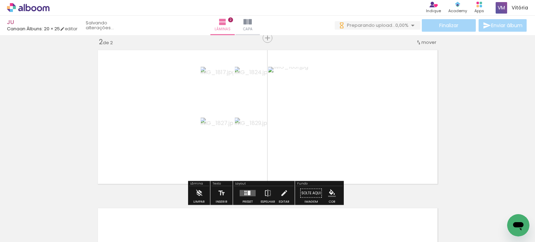
click at [0, 0] on div "Confirmar Cancelar" at bounding box center [0, 0] width 0 height 0
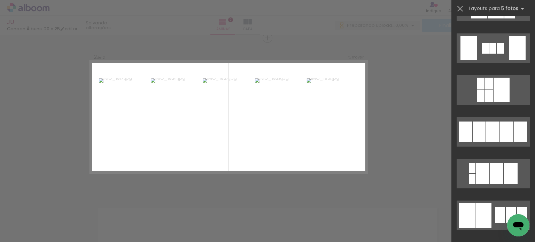
scroll to position [998, 0]
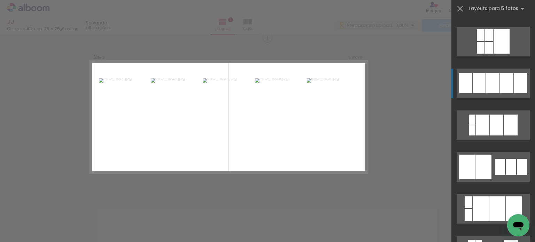
click at [487, 83] on div at bounding box center [493, 83] width 13 height 20
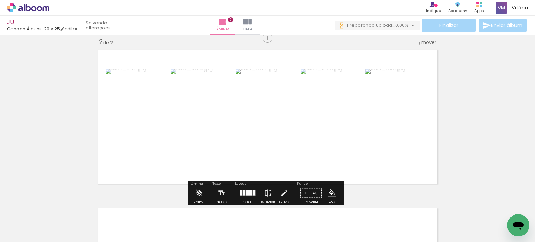
scroll to position [0, 0]
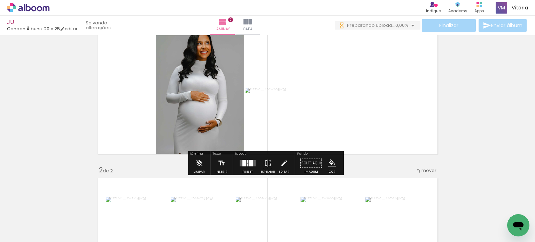
click at [0, 0] on div "Confirmar Cancelar" at bounding box center [0, 0] width 0 height 0
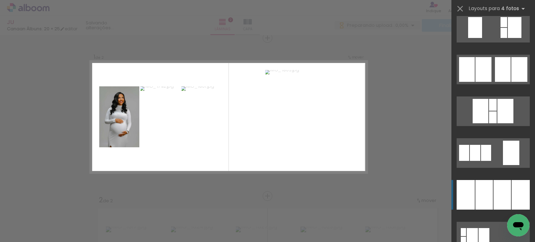
click at [487, 196] on div at bounding box center [484, 195] width 17 height 30
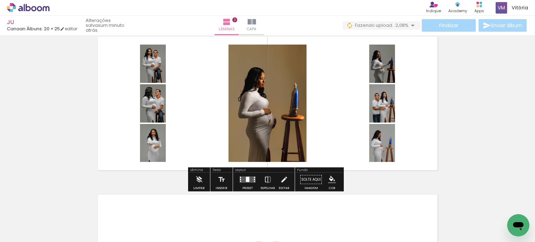
click at [0, 0] on div "Confirmar Cancelar" at bounding box center [0, 0] width 0 height 0
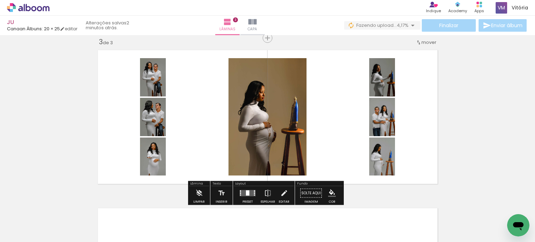
click at [465, 115] on div "Inserir lâmina 1 de 3 Inserir lâmina 2 de 3 Inserir lâmina 3 de 3" at bounding box center [267, 28] width 535 height 633
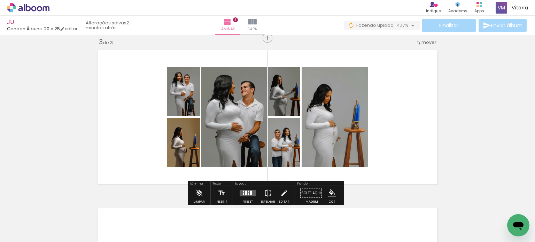
click at [0, 0] on div "Confirmar Cancelar" at bounding box center [0, 0] width 0 height 0
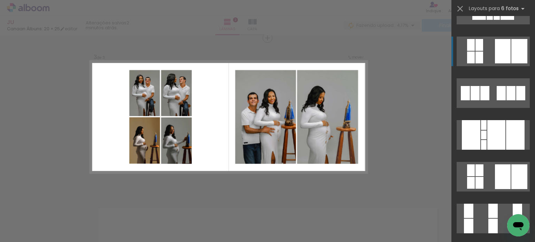
click at [489, 54] on quentale-layouter at bounding box center [493, 52] width 73 height 30
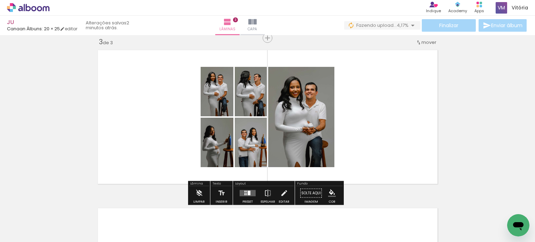
scroll to position [0, 177]
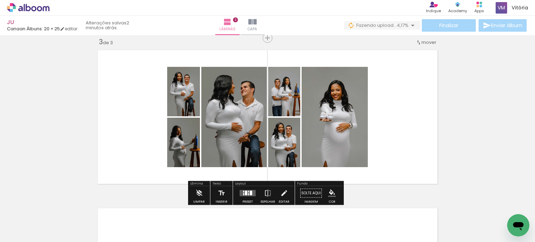
click at [0, 0] on div "Confirmar Cancelar" at bounding box center [0, 0] width 0 height 0
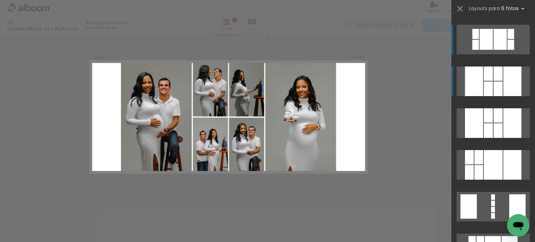
scroll to position [684, 0]
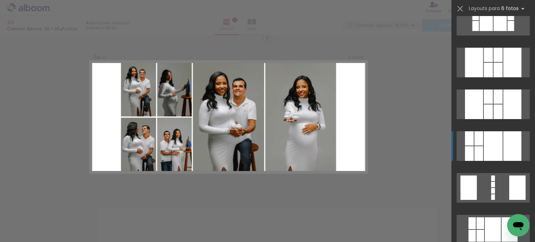
click at [489, 147] on div at bounding box center [493, 146] width 19 height 30
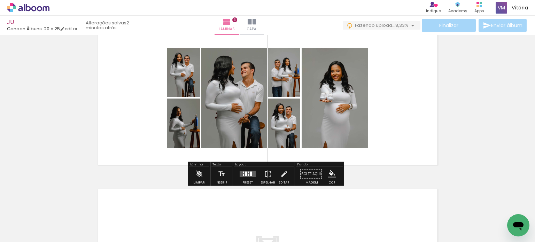
scroll to position [374, 0]
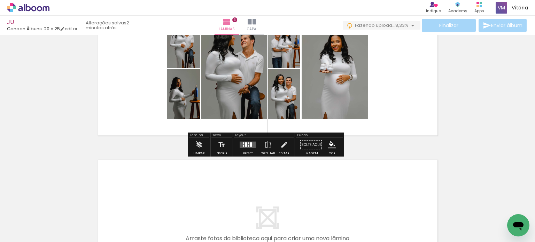
click at [0, 0] on div "Confirmar Cancelar" at bounding box center [0, 0] width 0 height 0
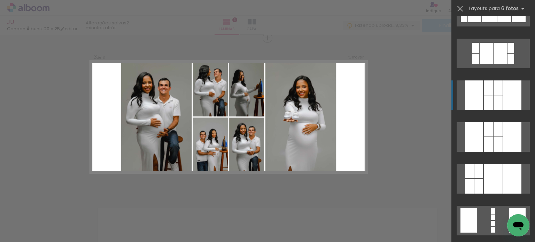
scroll to position [652, 0]
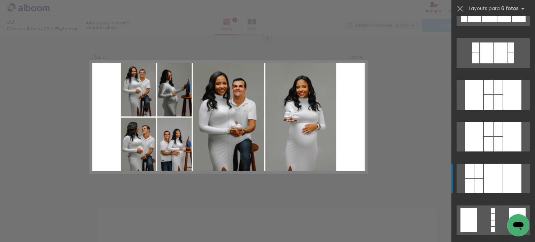
click at [485, 182] on div at bounding box center [493, 179] width 19 height 30
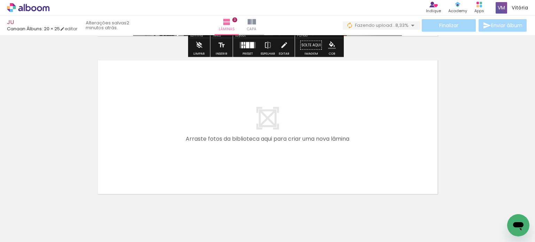
scroll to position [473, 0]
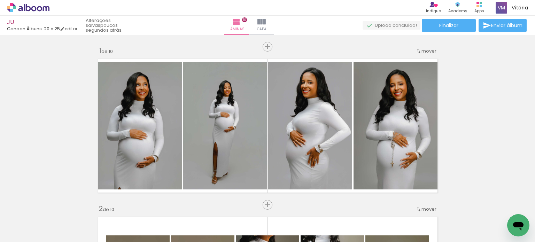
scroll to position [0, 1397]
click at [460, 25] on paper-button "Finalizar" at bounding box center [449, 25] width 54 height 13
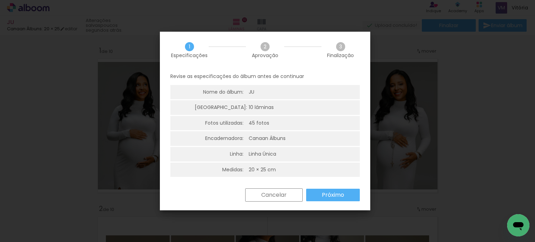
click at [0, 0] on paper-button "Próximo" at bounding box center [0, 0] width 0 height 0
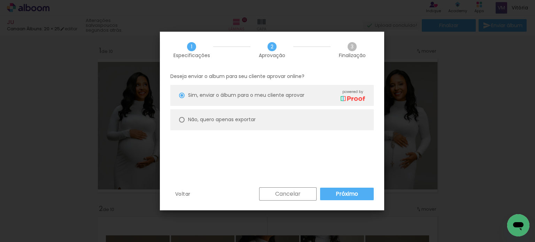
type paper-radio-button "on"
click at [311, 118] on paper-radio-button "Não, quero apenas exportar" at bounding box center [272, 119] width 204 height 21
click at [347, 199] on paper-button "Próximo" at bounding box center [347, 194] width 54 height 13
type input "Alta, 300 DPI"
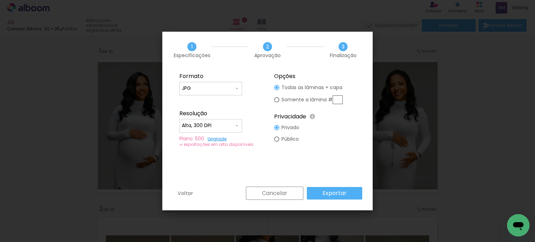
click at [355, 203] on div "Voltar Cancelar Exportar" at bounding box center [267, 199] width 211 height 24
click at [347, 191] on paper-button "Exportar" at bounding box center [334, 193] width 55 height 13
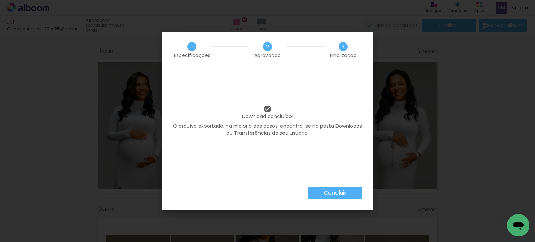
click at [334, 191] on iron-overlay-backdrop at bounding box center [267, 121] width 535 height 242
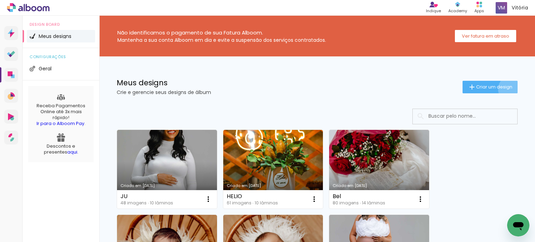
click at [505, 89] on span "Criar um design" at bounding box center [494, 87] width 36 height 5
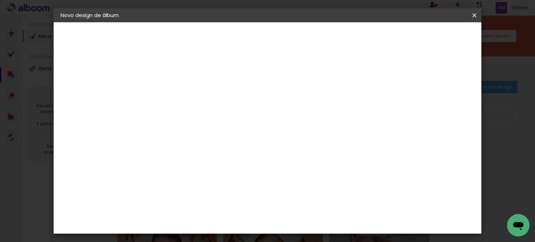
click at [175, 93] on input at bounding box center [175, 93] width 0 height 11
type input "[PERSON_NAME]"
click at [0, 0] on slot "Avançar" at bounding box center [0, 0] width 0 height 0
click at [191, 166] on div "Canaan Álbuns" at bounding box center [181, 171] width 22 height 11
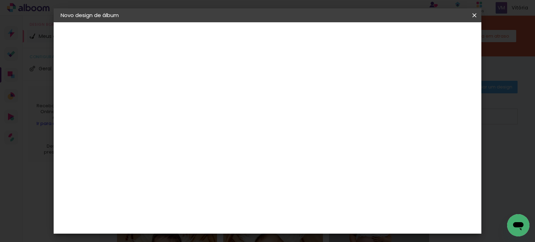
click at [0, 0] on slot "Avançar" at bounding box center [0, 0] width 0 height 0
click at [222, 213] on span "30 × 30" at bounding box center [205, 220] width 32 height 14
click at [222, 106] on span "20 × 30" at bounding box center [205, 113] width 32 height 14
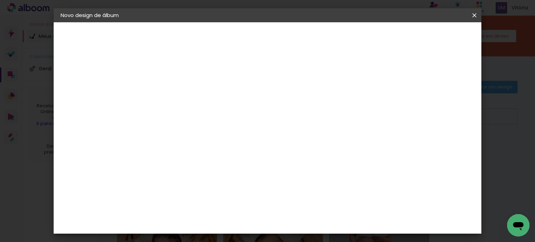
scroll to position [36, 0]
click at [222, 124] on span "20 × 25" at bounding box center [205, 131] width 32 height 14
click at [0, 0] on slot "Avançar" at bounding box center [0, 0] width 0 height 0
click at [373, 37] on span "Iniciar design" at bounding box center [357, 37] width 32 height 5
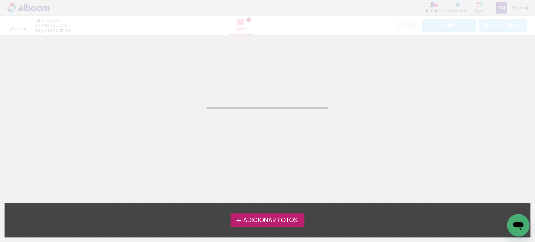
click at [266, 217] on span "Adicionar Fotos" at bounding box center [270, 220] width 55 height 6
click at [0, 0] on input "file" at bounding box center [0, 0] width 0 height 0
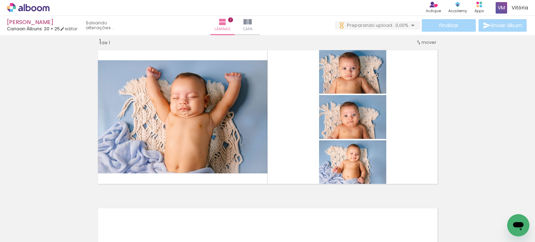
scroll to position [0, 421]
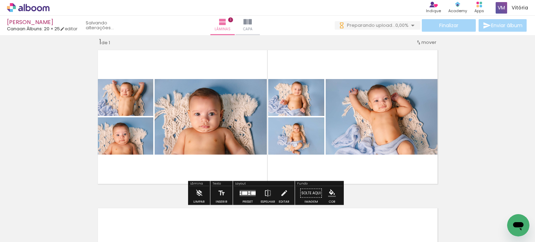
click at [0, 0] on div "Confirmar Cancelar" at bounding box center [0, 0] width 0 height 0
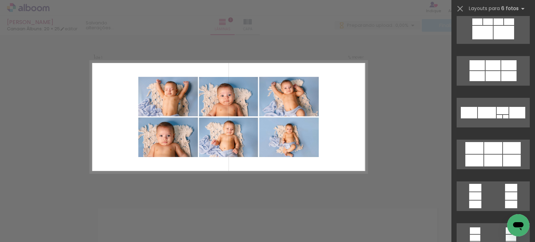
scroll to position [1682, 0]
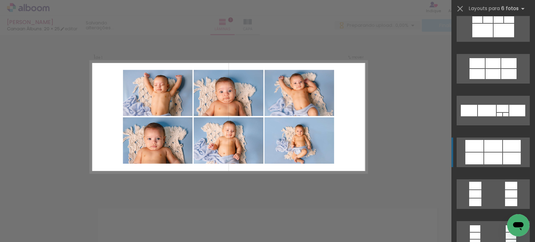
click at [487, 153] on div at bounding box center [493, 159] width 18 height 12
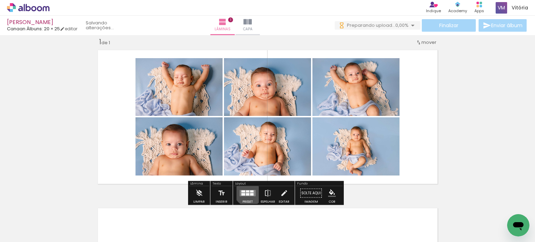
click at [0, 0] on div "Confirmar Cancelar" at bounding box center [0, 0] width 0 height 0
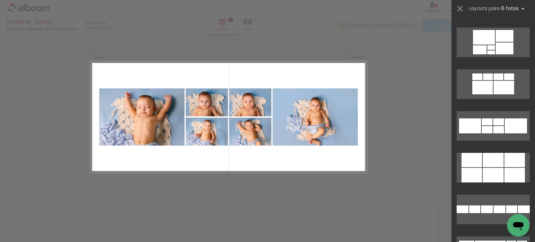
scroll to position [2880, 0]
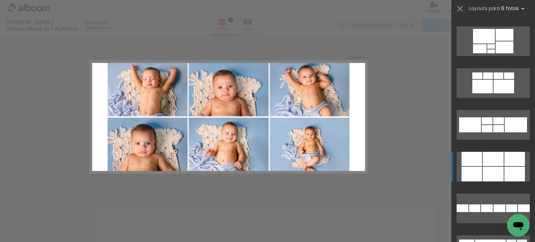
click at [485, 167] on div at bounding box center [493, 174] width 21 height 15
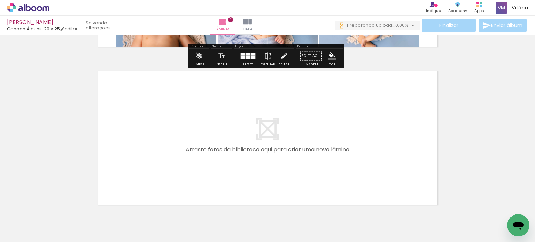
scroll to position [158, 0]
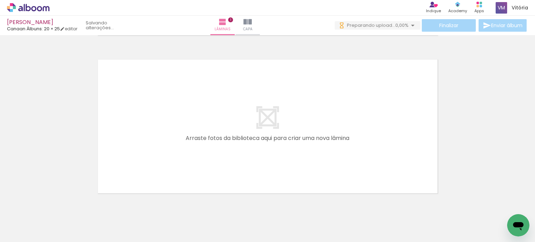
click at [199, 235] on quentale-thumb at bounding box center [195, 219] width 39 height 40
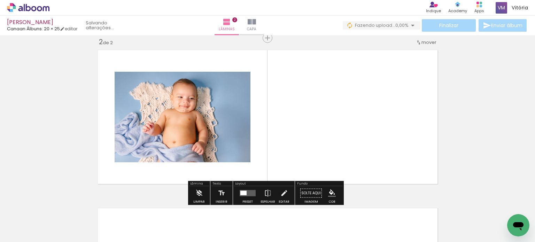
scroll to position [0, 0]
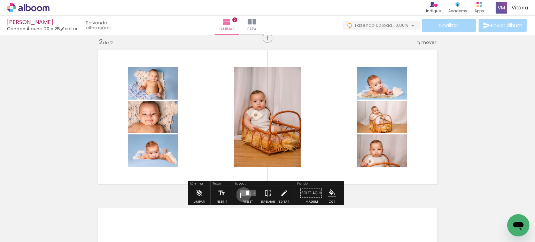
click at [0, 0] on div "Confirmar Cancelar" at bounding box center [0, 0] width 0 height 0
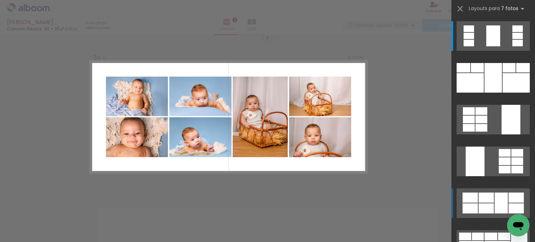
click at [489, 205] on div at bounding box center [486, 209] width 15 height 10
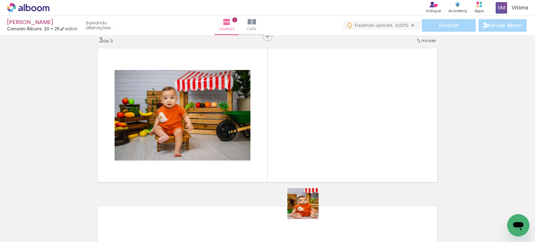
scroll to position [325, 0]
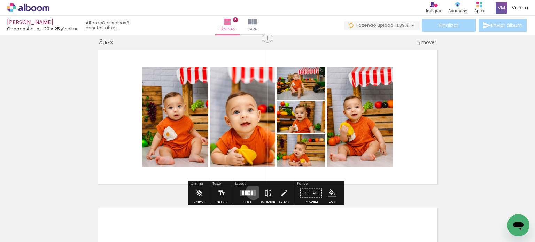
click at [0, 0] on div "Confirmar Cancelar" at bounding box center [0, 0] width 0 height 0
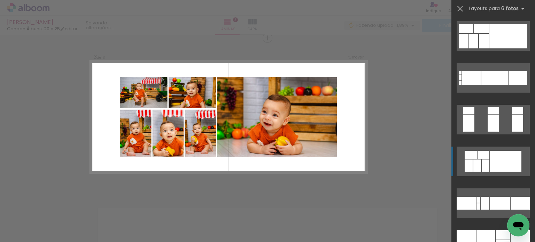
scroll to position [1213, 0]
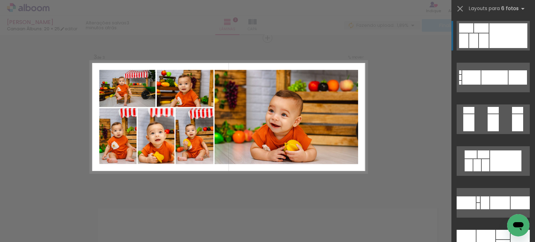
click at [496, 38] on div at bounding box center [509, 35] width 38 height 25
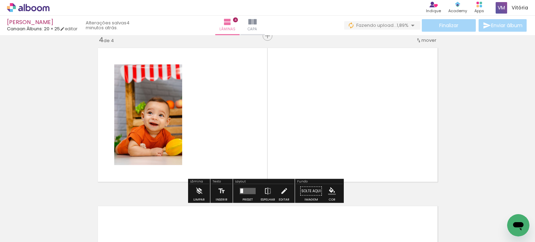
scroll to position [483, 0]
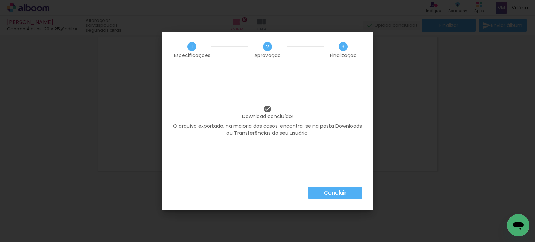
scroll to position [0, 146]
click at [316, 195] on iron-overlay-backdrop at bounding box center [267, 121] width 535 height 242
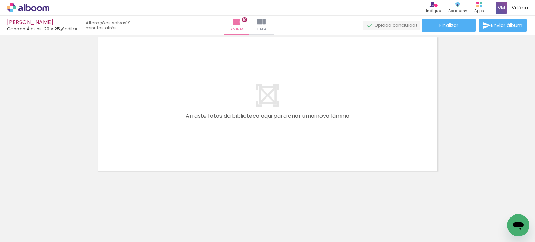
scroll to position [0, 146]
click at [26, 7] on icon at bounding box center [28, 7] width 5 height 7
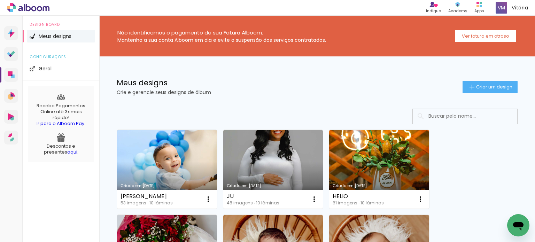
click at [178, 161] on link "Criado em [DATE]" at bounding box center [167, 169] width 100 height 79
click at [0, 0] on neon-animated-pages "Confirmar Cancelar" at bounding box center [0, 0] width 0 height 0
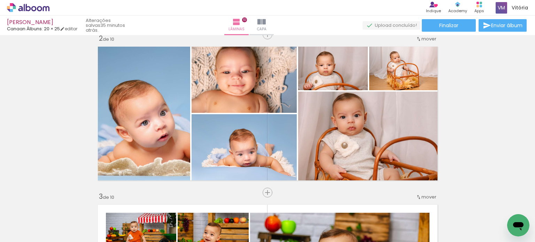
scroll to position [171, 0]
click at [459, 25] on paper-button "Finalizar" at bounding box center [449, 25] width 54 height 13
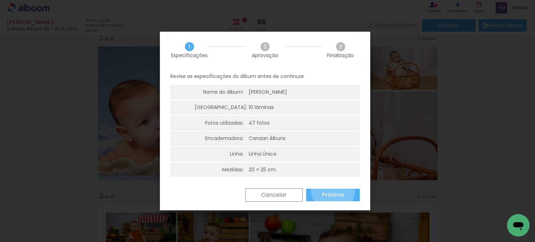
click at [0, 0] on paper-button "Próximo" at bounding box center [0, 0] width 0 height 0
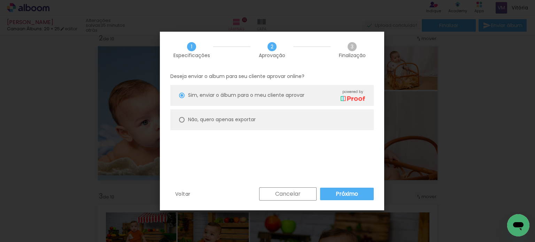
type paper-radio-button "on"
click at [0, 0] on slot "Não, quero apenas exportar" at bounding box center [0, 0] width 0 height 0
click at [0, 0] on paper-button "Exportar" at bounding box center [0, 0] width 0 height 0
type input "Alta, 300 DPI"
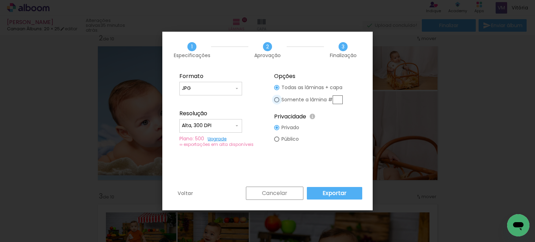
type paper-radio-button "on"
click at [0, 0] on div at bounding box center [0, 0] width 0 height 0
click at [0, 0] on input "text" at bounding box center [0, 0] width 0 height 0
type input "2"
click at [0, 0] on paper-button "Exportar" at bounding box center [0, 0] width 0 height 0
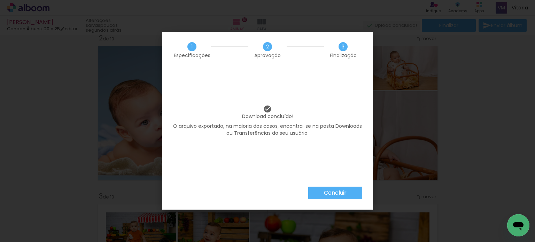
click at [330, 196] on iron-overlay-backdrop at bounding box center [267, 121] width 535 height 242
